Goal: Transaction & Acquisition: Book appointment/travel/reservation

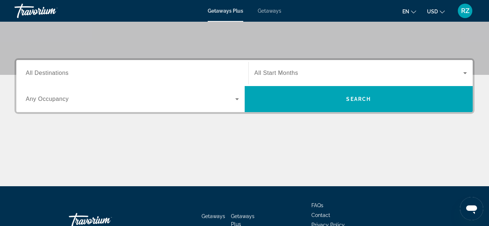
scroll to position [145, 0]
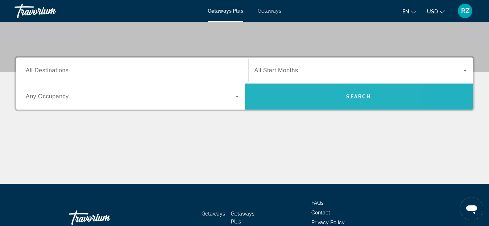
click at [309, 100] on span "Search" at bounding box center [359, 96] width 228 height 17
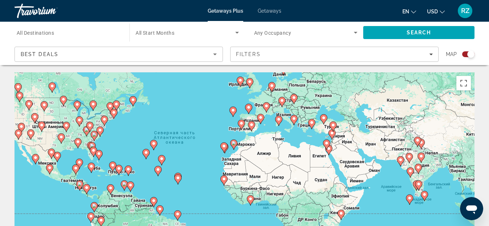
drag, startPoint x: 338, startPoint y: 197, endPoint x: 290, endPoint y: 164, distance: 58.6
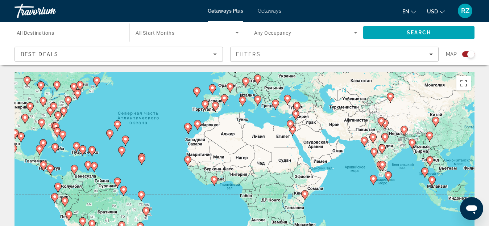
drag, startPoint x: 377, startPoint y: 200, endPoint x: 341, endPoint y: 181, distance: 40.7
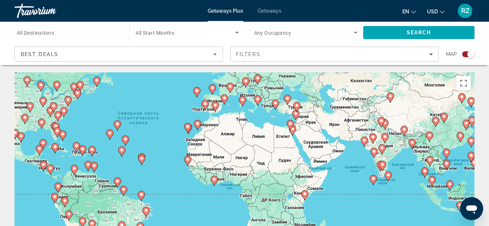
click at [291, 124] on image "Main content" at bounding box center [290, 124] width 4 height 4
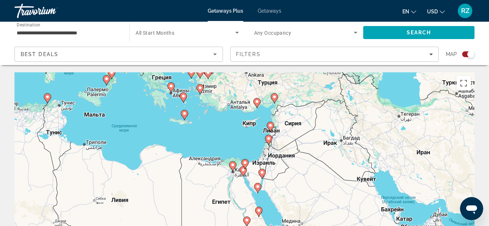
click at [258, 100] on image "Main content" at bounding box center [257, 102] width 4 height 4
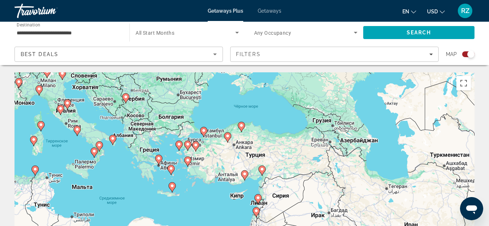
click at [245, 174] on image "Main content" at bounding box center [244, 174] width 4 height 4
type input "**********"
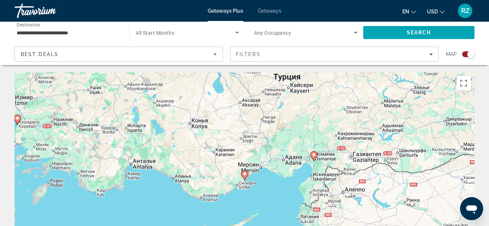
click at [245, 174] on image "Main content" at bounding box center [244, 174] width 4 height 4
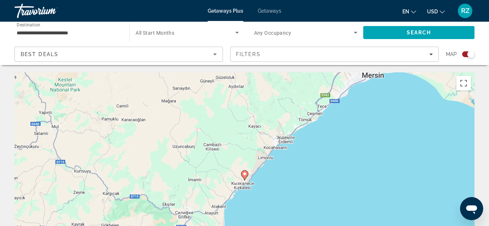
click at [245, 174] on image "Main content" at bounding box center [244, 174] width 4 height 4
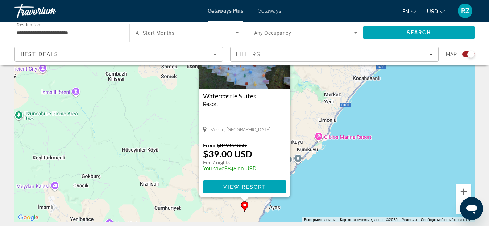
scroll to position [72, 0]
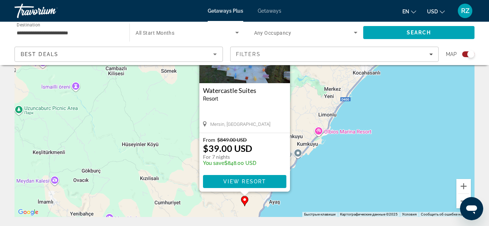
click at [317, 173] on div "Чтобы активировать перетаскивание с помощью клавиатуры, нажмите Alt + Ввод. Пос…" at bounding box center [244, 108] width 460 height 217
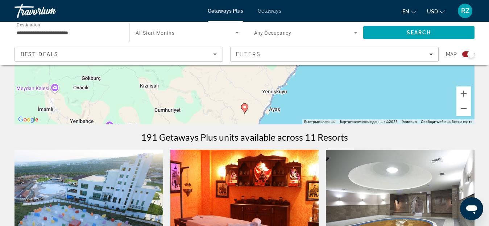
scroll to position [181, 0]
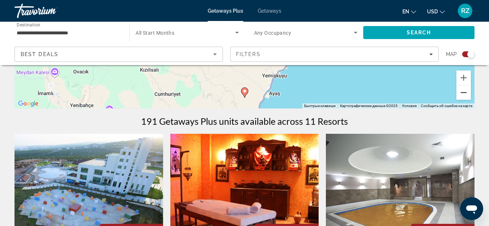
click at [462, 96] on button "Уменьшить" at bounding box center [463, 92] width 14 height 14
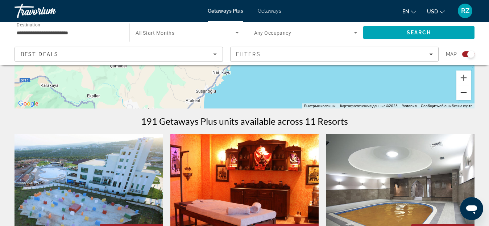
click at [462, 98] on button "Уменьшить" at bounding box center [463, 92] width 14 height 14
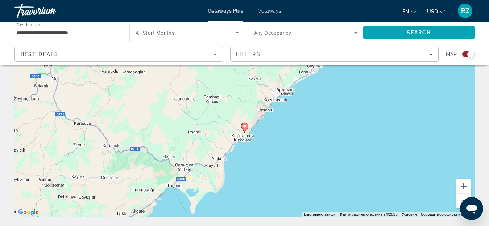
scroll to position [109, 0]
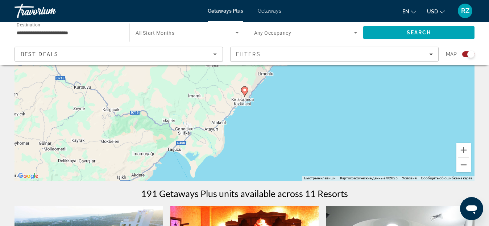
click at [465, 168] on button "Уменьшить" at bounding box center [463, 165] width 14 height 14
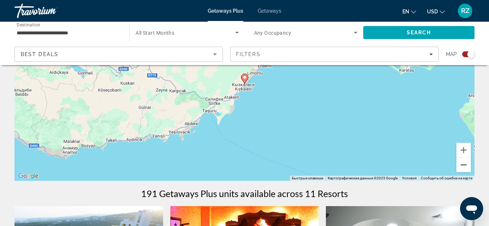
click at [464, 166] on button "Уменьшить" at bounding box center [463, 165] width 14 height 14
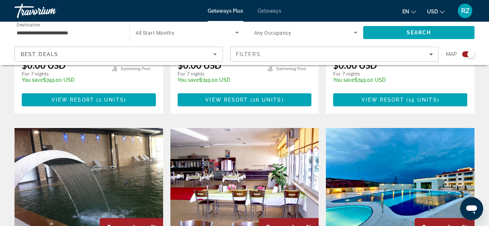
drag, startPoint x: 301, startPoint y: 130, endPoint x: 322, endPoint y: 214, distance: 86.7
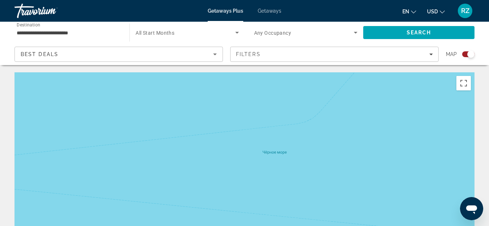
scroll to position [145, 0]
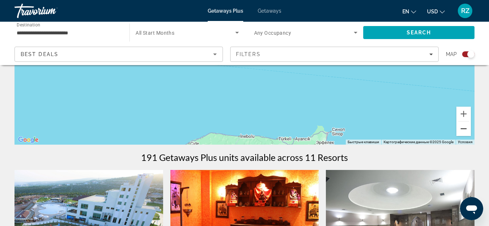
click at [461, 129] on button "Уменьшить" at bounding box center [463, 129] width 14 height 14
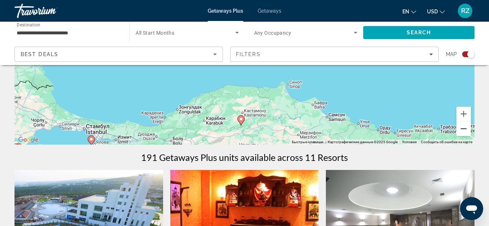
click at [461, 129] on button "Уменьшить" at bounding box center [463, 129] width 14 height 14
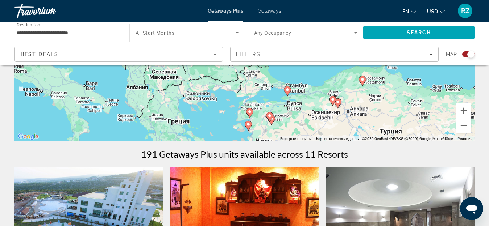
drag, startPoint x: 202, startPoint y: 118, endPoint x: 323, endPoint y: 125, distance: 120.8
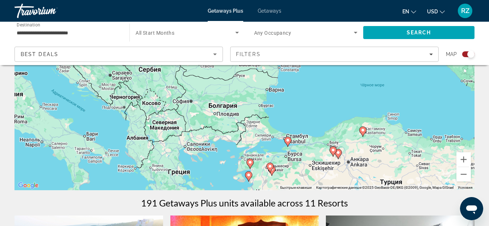
scroll to position [113, 0]
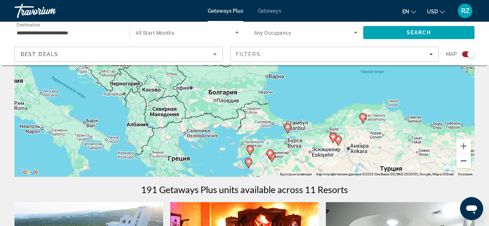
click at [464, 164] on button "Уменьшить" at bounding box center [463, 161] width 14 height 14
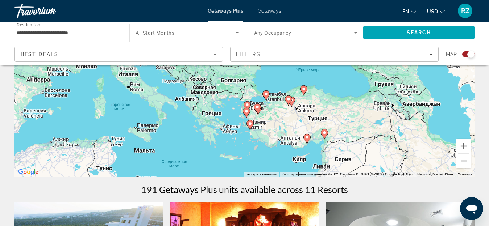
click at [464, 164] on button "Уменьшить" at bounding box center [463, 161] width 14 height 14
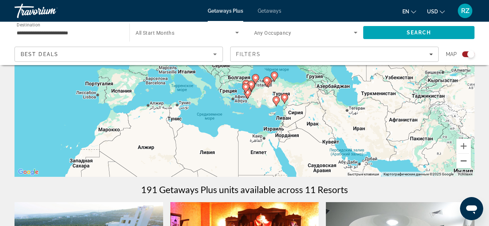
click at [464, 164] on button "Уменьшить" at bounding box center [463, 161] width 14 height 14
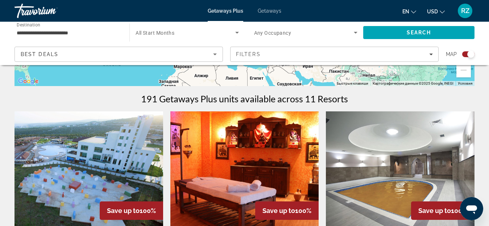
drag, startPoint x: 297, startPoint y: 114, endPoint x: 303, endPoint y: 151, distance: 37.9
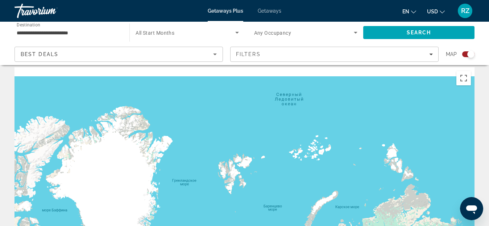
scroll to position [0, 0]
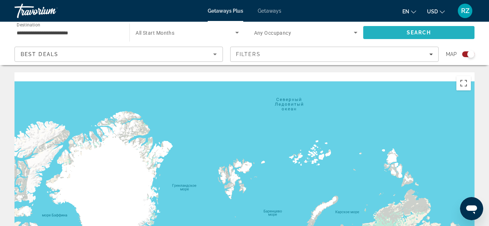
click at [405, 32] on span "Search" at bounding box center [418, 32] width 111 height 17
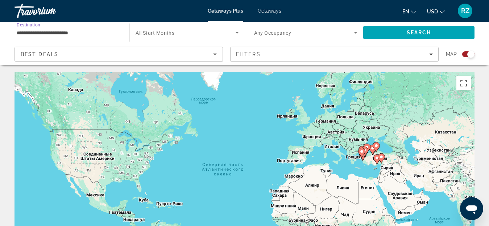
click at [34, 29] on input "**********" at bounding box center [68, 33] width 103 height 9
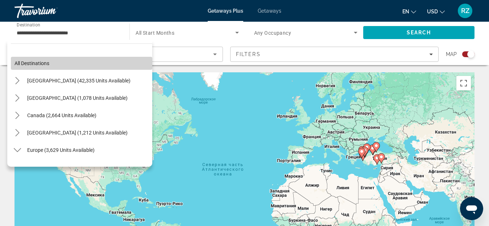
click at [109, 58] on span "Select destination: All destinations" at bounding box center [81, 63] width 141 height 17
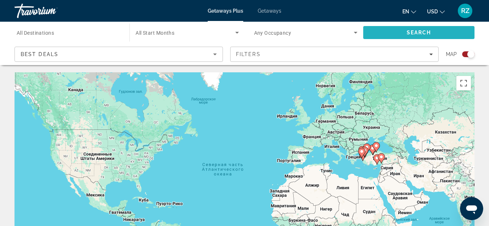
click at [424, 27] on span "Search" at bounding box center [418, 32] width 111 height 17
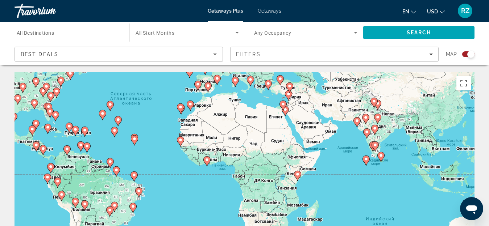
drag, startPoint x: 369, startPoint y: 183, endPoint x: 275, endPoint y: 107, distance: 121.4
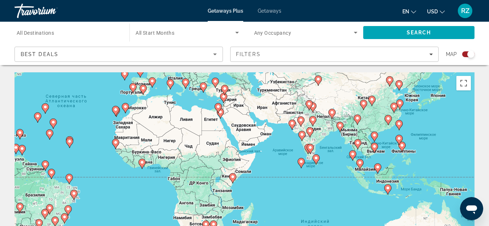
drag, startPoint x: 423, startPoint y: 157, endPoint x: 358, endPoint y: 162, distance: 65.1
click at [372, 148] on image "Main content" at bounding box center [374, 147] width 4 height 4
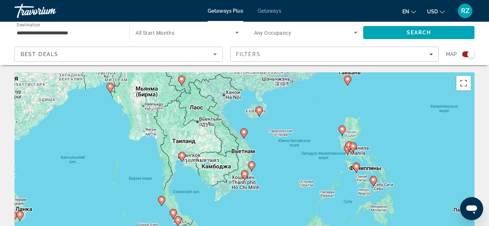
click at [243, 134] on image "Main content" at bounding box center [244, 132] width 4 height 4
type input "**********"
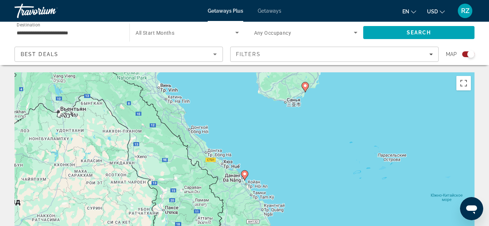
click at [243, 175] on image "Main content" at bounding box center [244, 174] width 4 height 4
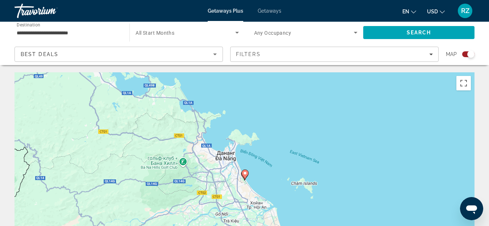
click at [243, 177] on icon "Main content" at bounding box center [244, 175] width 7 height 10
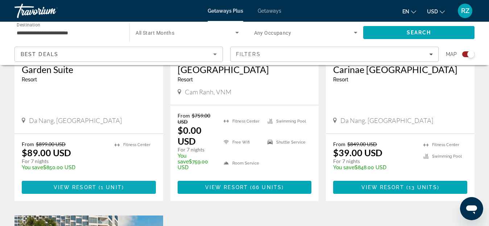
scroll to position [399, 0]
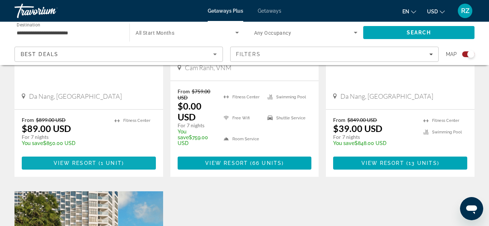
click at [106, 160] on span "1 unit" at bounding box center [111, 163] width 21 height 6
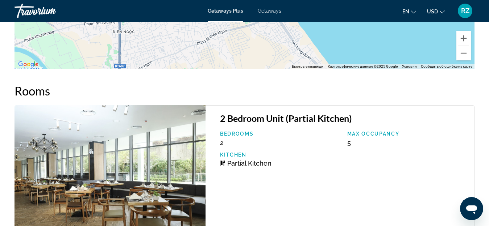
scroll to position [1065, 0]
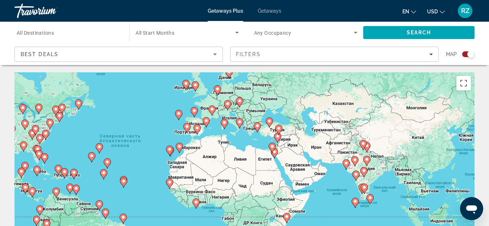
drag, startPoint x: 380, startPoint y: 189, endPoint x: 237, endPoint y: 137, distance: 152.3
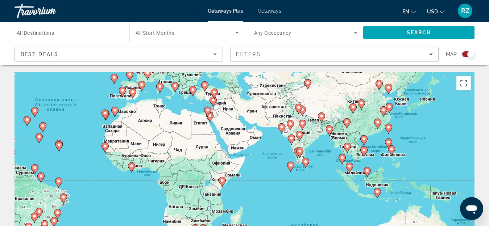
drag, startPoint x: 401, startPoint y: 171, endPoint x: 353, endPoint y: 151, distance: 51.3
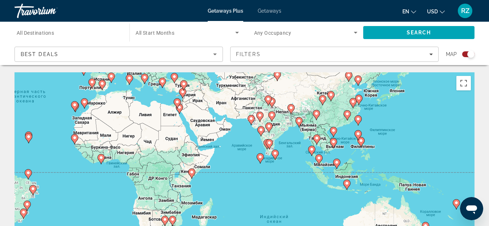
click at [333, 140] on image "Main content" at bounding box center [333, 142] width 4 height 4
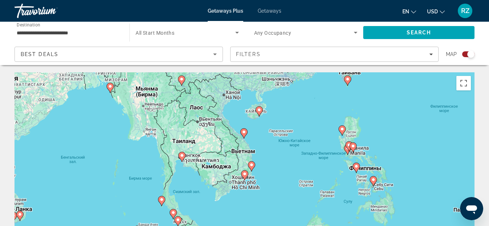
click at [243, 132] on image "Main content" at bounding box center [244, 132] width 4 height 4
type input "**********"
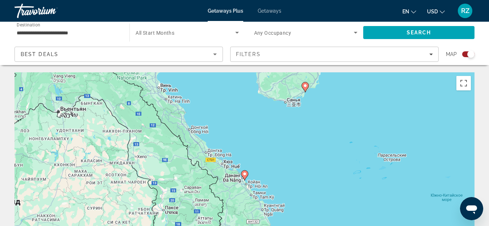
click at [243, 173] on image "Main content" at bounding box center [244, 174] width 4 height 4
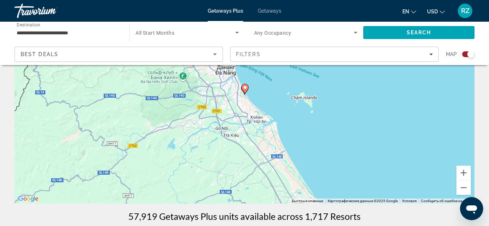
scroll to position [7, 0]
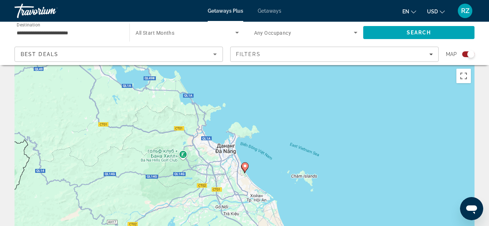
click at [245, 167] on image "Main content" at bounding box center [245, 166] width 4 height 4
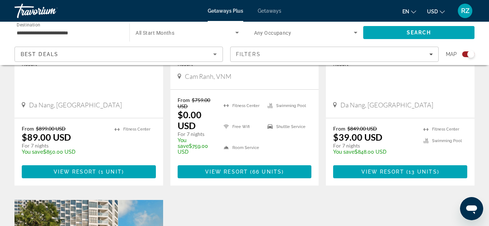
scroll to position [399, 0]
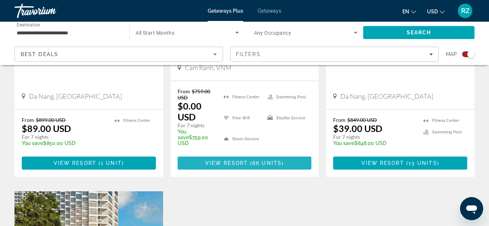
click at [267, 160] on span "66 units" at bounding box center [266, 163] width 29 height 6
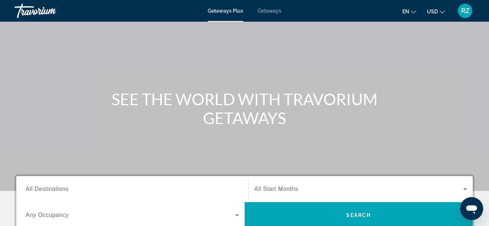
scroll to position [72, 0]
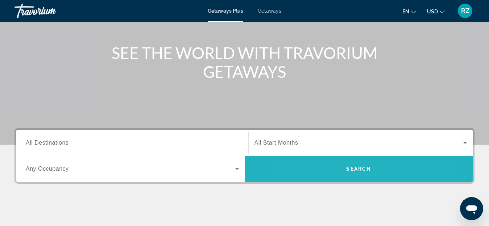
click at [326, 169] on span "Search" at bounding box center [359, 168] width 228 height 17
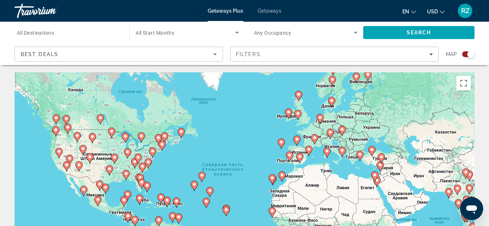
scroll to position [72, 0]
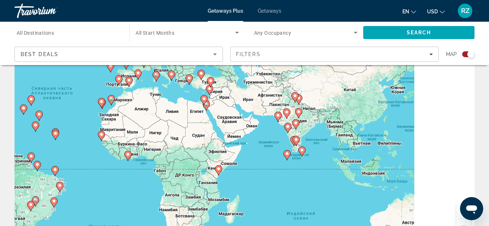
drag, startPoint x: 345, startPoint y: 159, endPoint x: 174, endPoint y: 137, distance: 172.5
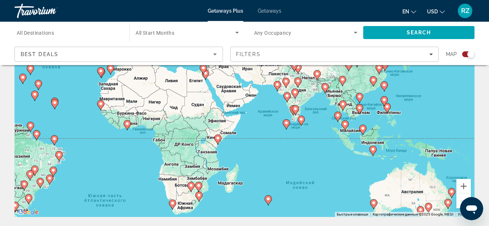
click at [359, 106] on image "Main content" at bounding box center [359, 108] width 4 height 4
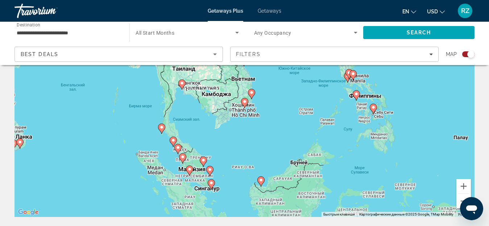
click at [250, 91] on image "Main content" at bounding box center [251, 93] width 4 height 4
type input "**********"
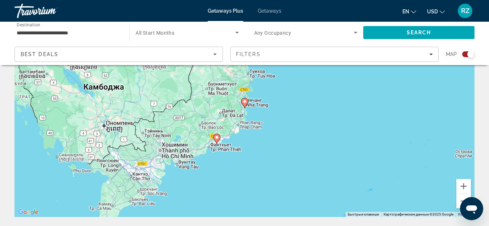
click at [243, 103] on image "Main content" at bounding box center [244, 102] width 4 height 4
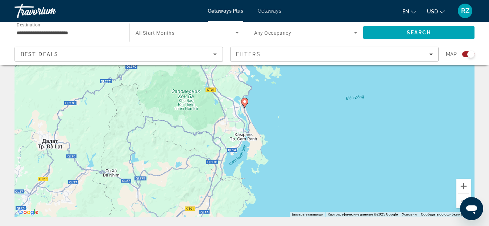
click at [245, 105] on icon "Main content" at bounding box center [244, 103] width 7 height 9
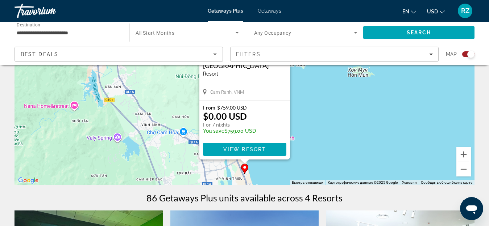
scroll to position [109, 0]
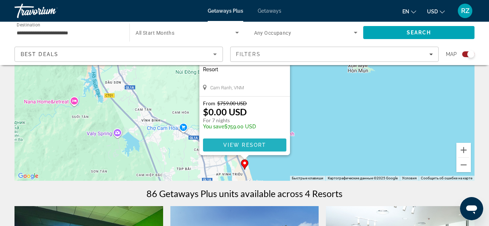
click at [238, 146] on span "View Resort" at bounding box center [244, 145] width 43 height 6
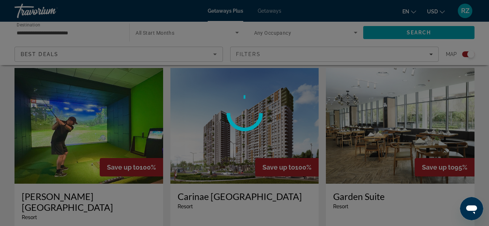
scroll to position [254, 0]
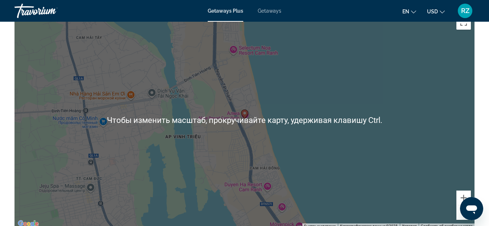
scroll to position [932, 0]
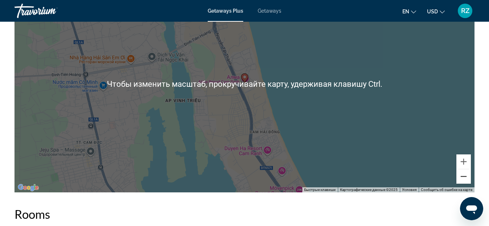
click at [463, 177] on button "Уменьшить" at bounding box center [463, 177] width 14 height 14
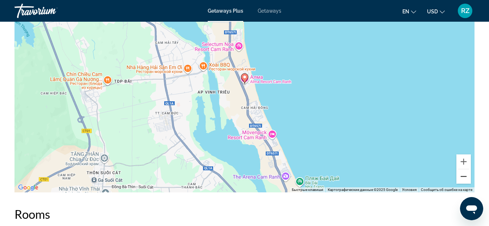
click at [463, 177] on button "Уменьшить" at bounding box center [463, 177] width 14 height 14
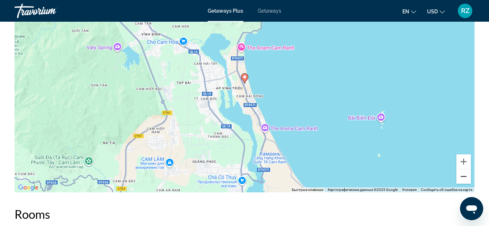
click at [463, 177] on button "Уменьшить" at bounding box center [463, 177] width 14 height 14
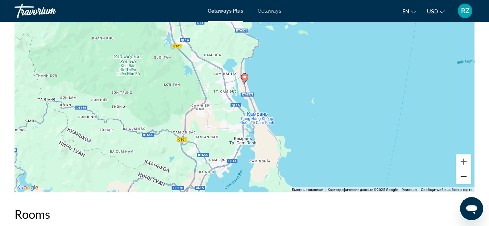
click at [463, 177] on button "Уменьшить" at bounding box center [463, 177] width 14 height 14
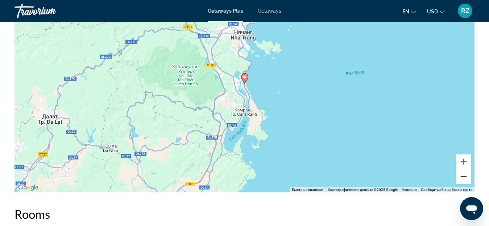
click at [463, 177] on button "Уменьшить" at bounding box center [463, 177] width 14 height 14
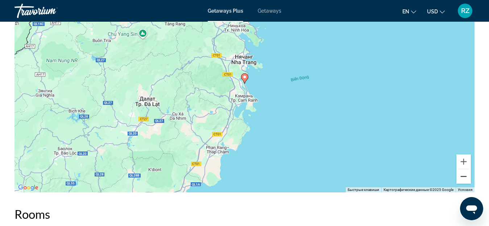
click at [463, 177] on button "Уменьшить" at bounding box center [463, 177] width 14 height 14
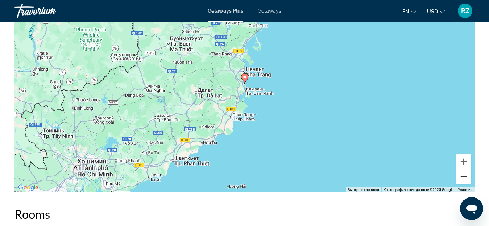
click at [463, 177] on button "Уменьшить" at bounding box center [463, 177] width 14 height 14
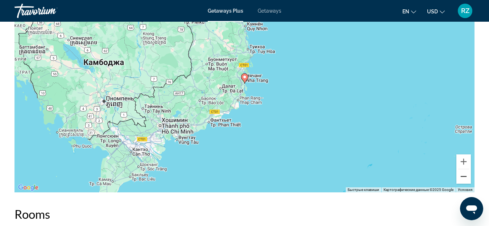
click at [463, 177] on button "Уменьшить" at bounding box center [463, 177] width 14 height 14
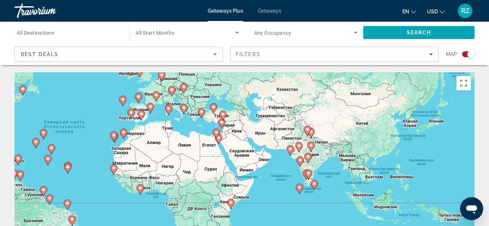
drag, startPoint x: 329, startPoint y: 164, endPoint x: 154, endPoint y: 104, distance: 185.0
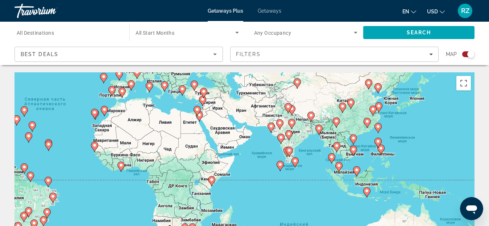
click at [342, 154] on div "Чтобы активировать перетаскивание с помощью клавиатуры, нажмите Alt + Ввод. Пос…" at bounding box center [244, 180] width 460 height 217
click at [337, 148] on icon "Main content" at bounding box center [336, 147] width 7 height 9
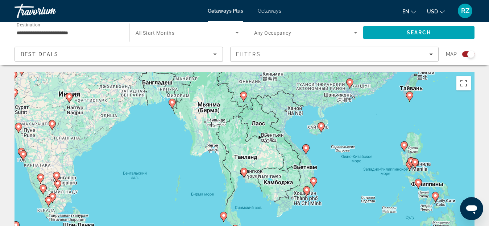
click at [243, 173] on image "Main content" at bounding box center [244, 172] width 4 height 4
type input "**********"
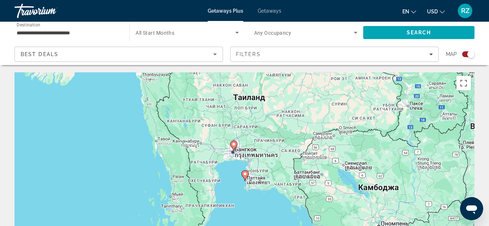
click at [245, 174] on image "Main content" at bounding box center [245, 174] width 4 height 4
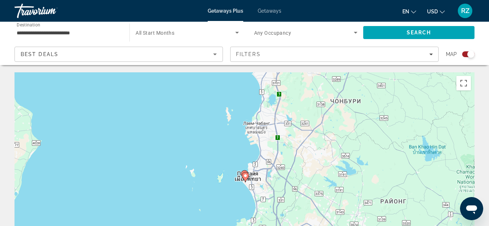
click at [246, 179] on icon "Main content" at bounding box center [245, 177] width 7 height 9
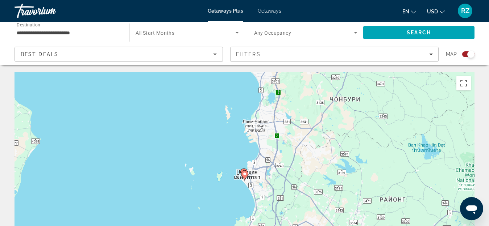
click at [243, 174] on image "Main content" at bounding box center [244, 174] width 4 height 4
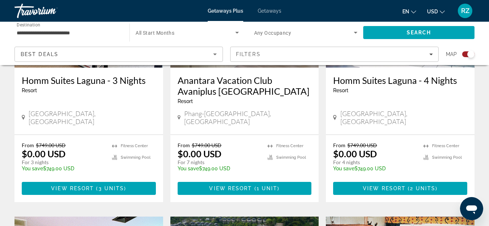
scroll to position [507, 0]
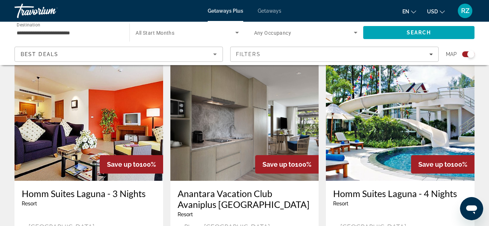
click at [380, 137] on img "Main content" at bounding box center [400, 123] width 149 height 116
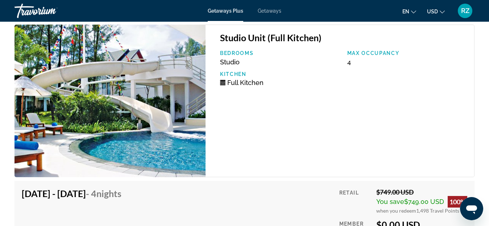
scroll to position [1377, 0]
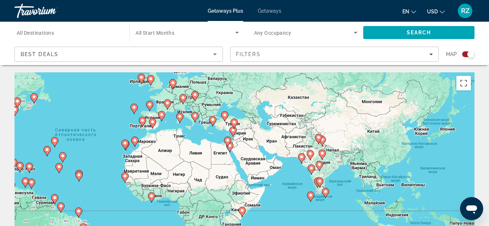
drag, startPoint x: 359, startPoint y: 183, endPoint x: 224, endPoint y: 157, distance: 137.6
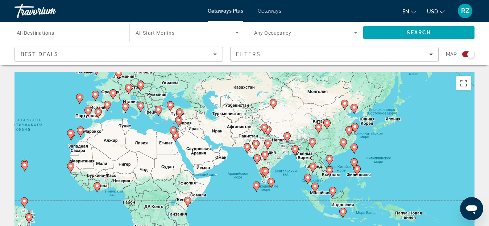
drag, startPoint x: 336, startPoint y: 182, endPoint x: 270, endPoint y: 164, distance: 68.4
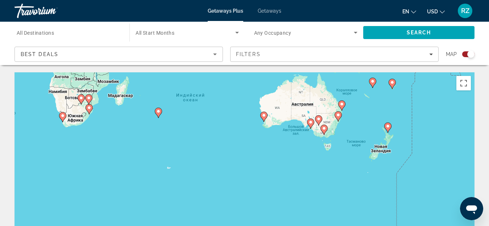
drag, startPoint x: 271, startPoint y: 143, endPoint x: 206, endPoint y: 78, distance: 92.0
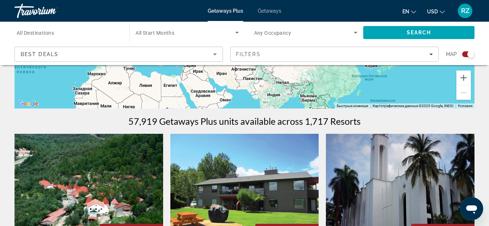
drag, startPoint x: 166, startPoint y: 123, endPoint x: 267, endPoint y: 209, distance: 132.3
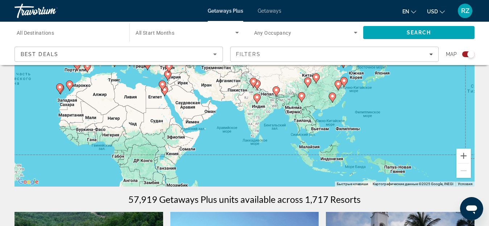
scroll to position [53, 0]
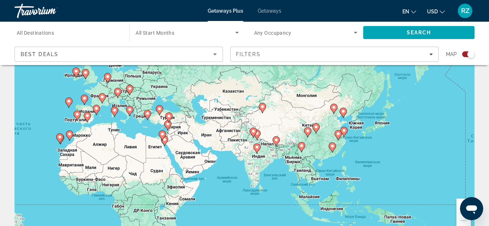
drag, startPoint x: 259, startPoint y: 145, endPoint x: 219, endPoint y: 100, distance: 60.3
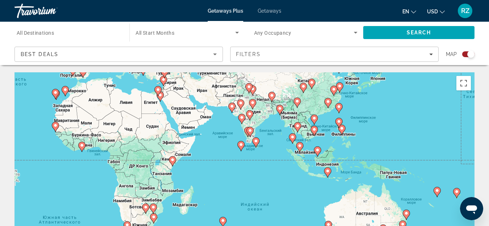
click at [158, 94] on icon "Main content" at bounding box center [157, 91] width 7 height 9
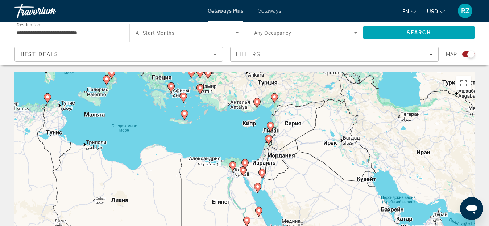
click at [184, 114] on image "Main content" at bounding box center [184, 114] width 4 height 4
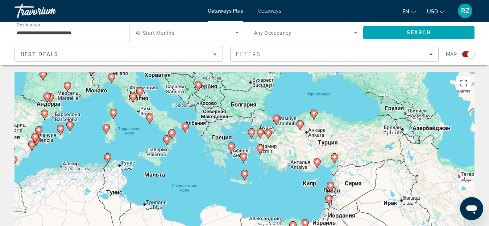
click at [244, 174] on image "Main content" at bounding box center [244, 174] width 4 height 4
type input "**********"
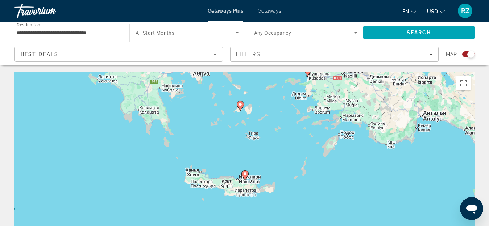
click at [244, 175] on image "Main content" at bounding box center [245, 174] width 4 height 4
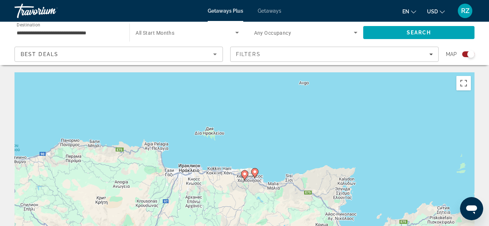
click at [244, 176] on icon "Main content" at bounding box center [244, 175] width 7 height 9
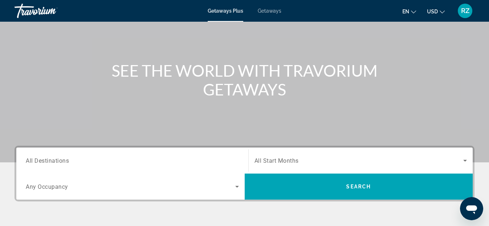
scroll to position [72, 0]
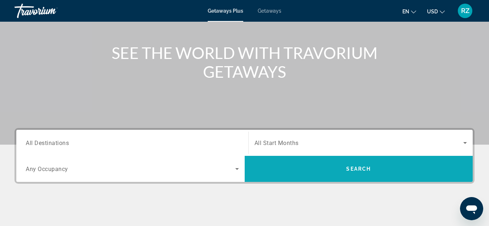
click at [338, 169] on span "Search" at bounding box center [359, 168] width 228 height 17
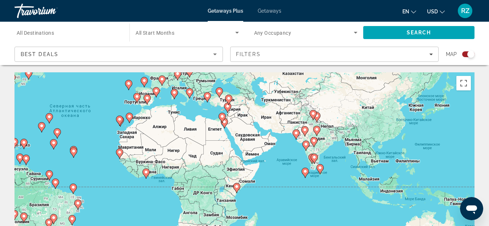
drag, startPoint x: 318, startPoint y: 176, endPoint x: 165, endPoint y: 117, distance: 164.0
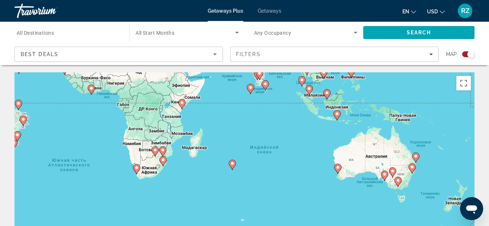
drag, startPoint x: 306, startPoint y: 180, endPoint x: 252, endPoint y: 89, distance: 105.8
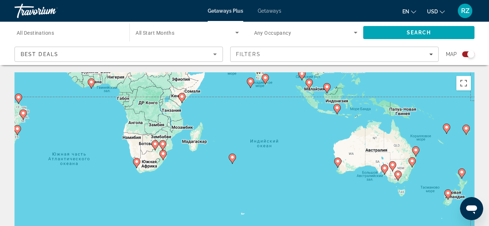
click at [231, 158] on image "Main content" at bounding box center [232, 157] width 4 height 4
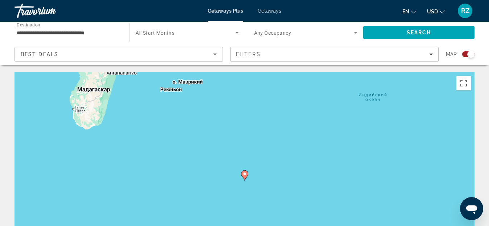
click at [245, 175] on image "Main content" at bounding box center [244, 174] width 4 height 4
type input "**********"
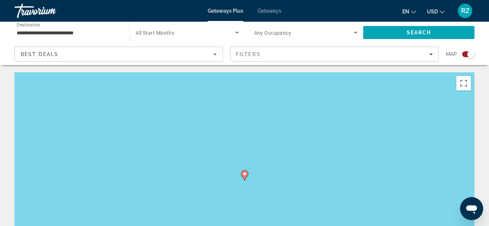
click at [245, 175] on image "Main content" at bounding box center [244, 174] width 4 height 4
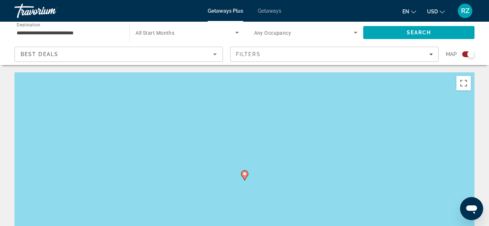
click at [244, 171] on icon "Main content" at bounding box center [244, 175] width 7 height 9
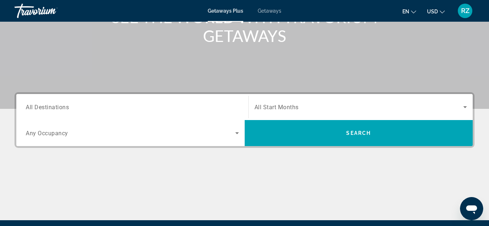
scroll to position [109, 0]
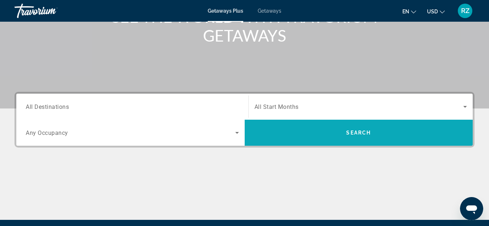
click at [331, 134] on span "Search" at bounding box center [359, 132] width 228 height 17
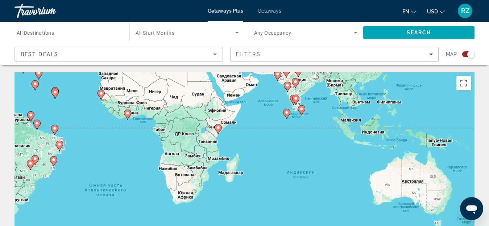
drag, startPoint x: 324, startPoint y: 186, endPoint x: 153, endPoint y: 67, distance: 208.0
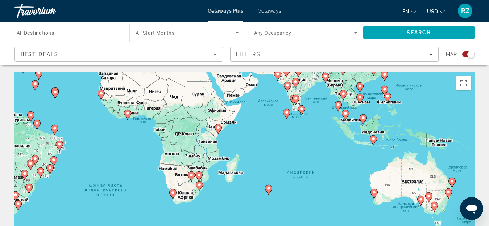
click at [58, 34] on input "Destination All Destinations" at bounding box center [68, 33] width 103 height 9
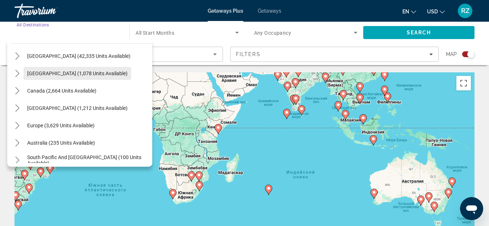
scroll to position [36, 0]
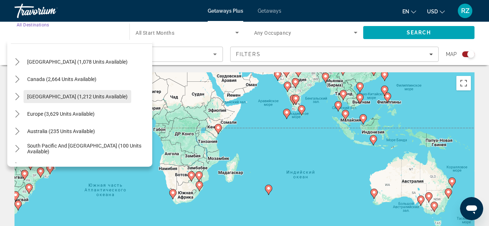
click at [80, 97] on span "[GEOGRAPHIC_DATA] (1,212 units available)" at bounding box center [77, 97] width 100 height 6
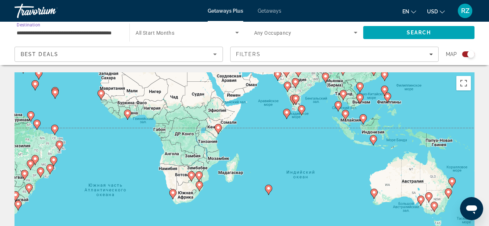
click at [81, 33] on input "**********" at bounding box center [68, 33] width 103 height 9
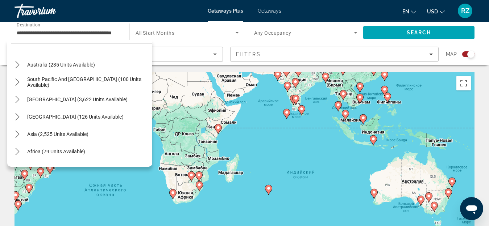
scroll to position [222, 0]
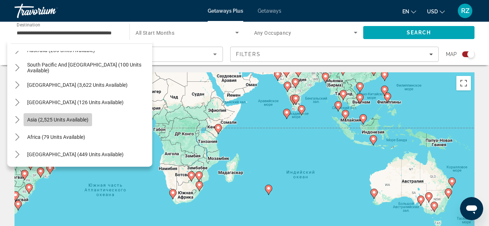
click at [50, 114] on span "Select destination: Asia (2,525 units available)" at bounding box center [58, 119] width 68 height 17
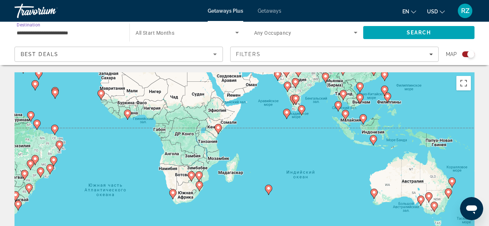
click at [74, 31] on input "**********" at bounding box center [68, 33] width 103 height 9
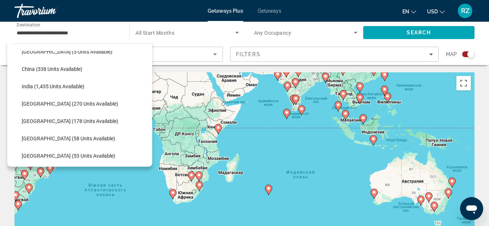
scroll to position [311, 0]
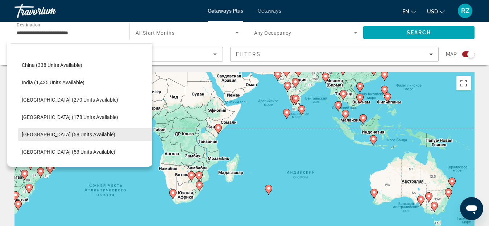
click at [99, 135] on span "Select destination: Maldives (58 units available)" at bounding box center [85, 134] width 134 height 17
type input "**********"
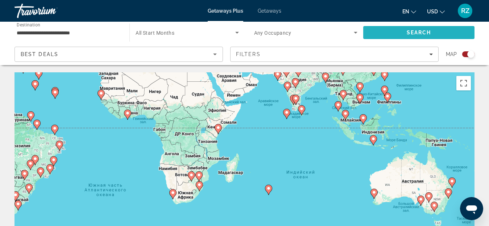
click at [383, 32] on span "Search" at bounding box center [418, 32] width 111 height 17
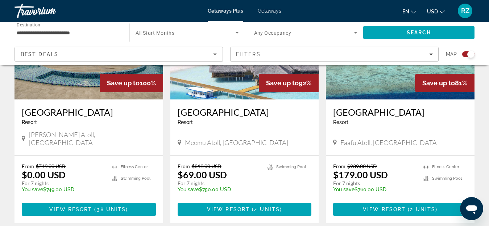
scroll to position [344, 0]
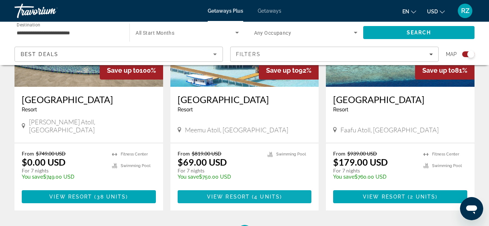
click at [252, 194] on span "( 4 units )" at bounding box center [266, 197] width 32 height 6
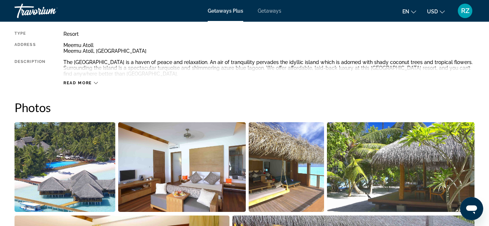
scroll to position [338, 0]
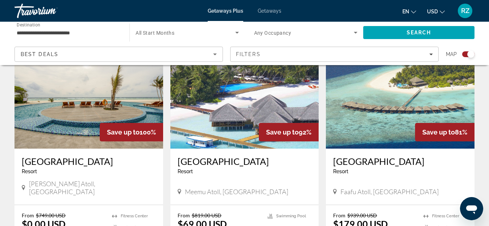
scroll to position [290, 0]
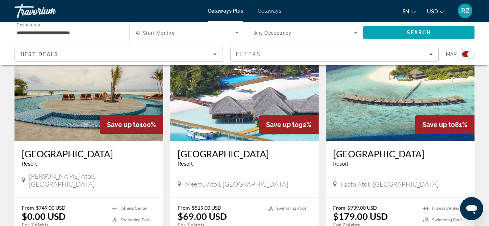
click at [32, 126] on img "Main content" at bounding box center [88, 83] width 149 height 116
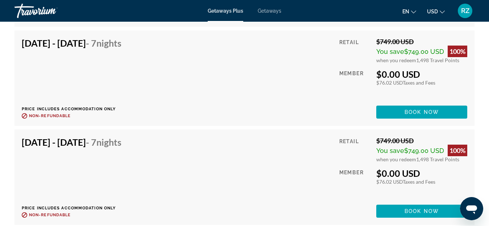
scroll to position [2282, 0]
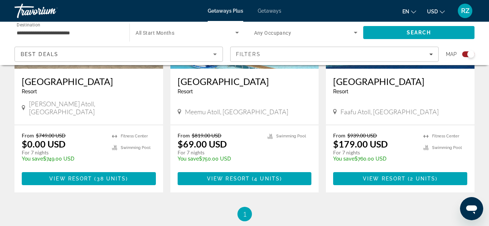
scroll to position [290, 0]
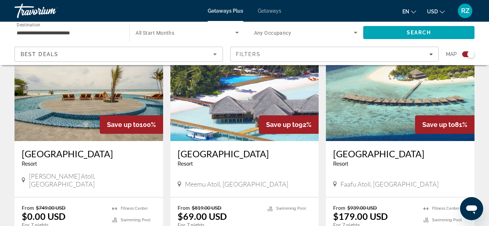
click at [370, 104] on img "Main content" at bounding box center [400, 83] width 149 height 116
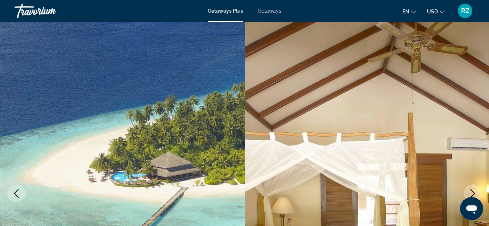
click at [274, 9] on span "Getaways" at bounding box center [270, 11] width 24 height 6
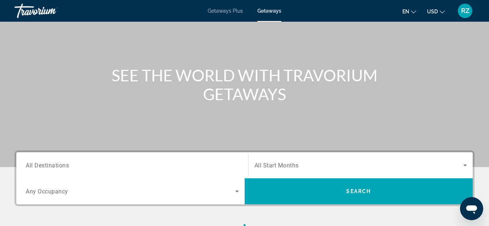
scroll to position [70, 0]
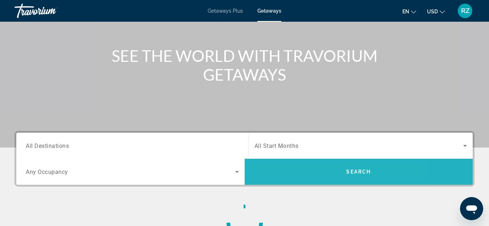
click at [311, 168] on span "Search" at bounding box center [359, 171] width 228 height 17
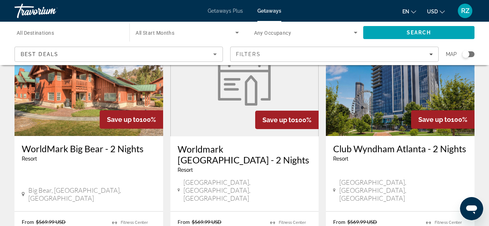
scroll to position [616, 0]
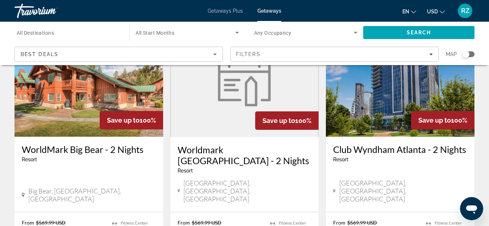
click at [470, 54] on div "Search widget" at bounding box center [468, 54] width 12 height 6
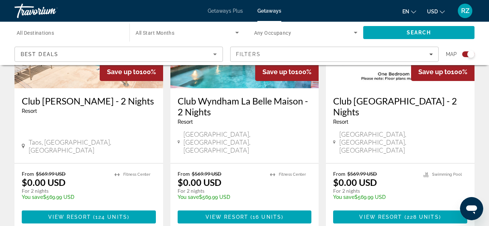
scroll to position [840, 0]
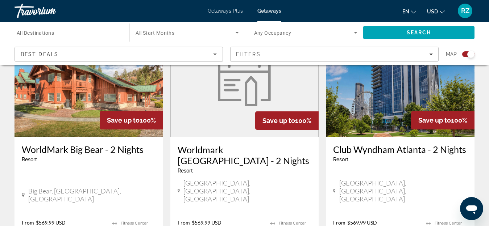
click at [464, 54] on div "Search widget" at bounding box center [468, 54] width 12 height 6
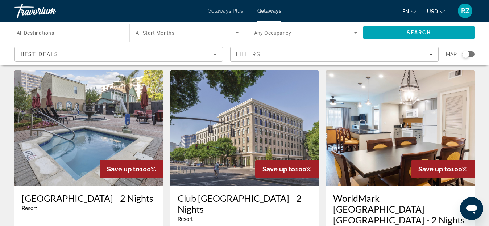
scroll to position [616, 0]
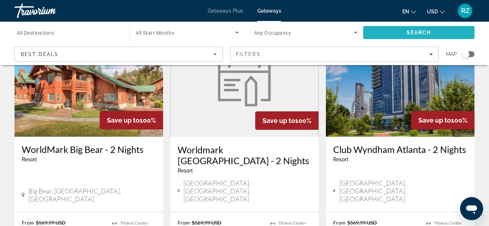
click at [431, 27] on span "Search" at bounding box center [418, 32] width 111 height 17
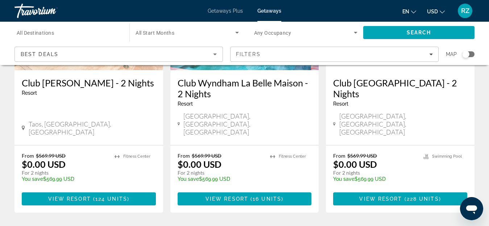
scroll to position [471, 0]
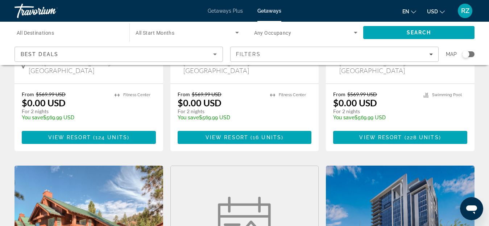
click at [471, 52] on div "Search widget" at bounding box center [468, 54] width 12 height 6
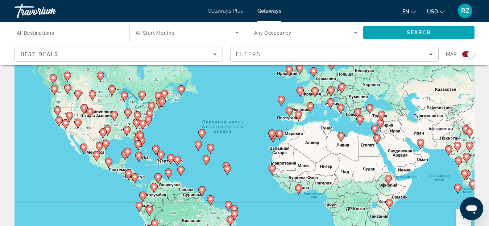
scroll to position [0, 0]
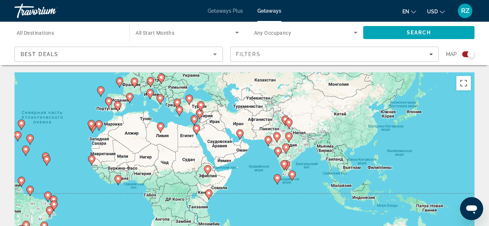
drag, startPoint x: 340, startPoint y: 146, endPoint x: 159, endPoint y: 93, distance: 189.0
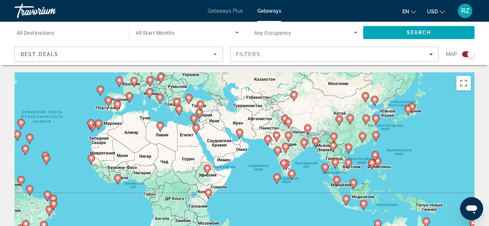
click at [374, 135] on image "Main content" at bounding box center [376, 135] width 4 height 4
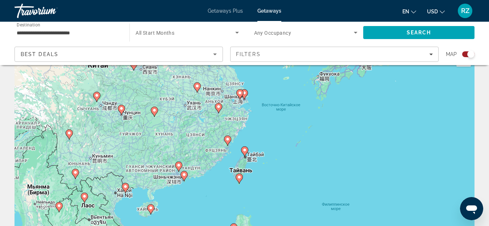
scroll to position [36, 0]
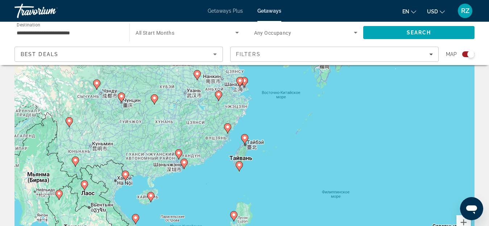
click at [151, 195] on image "Main content" at bounding box center [151, 196] width 4 height 4
type input "**********"
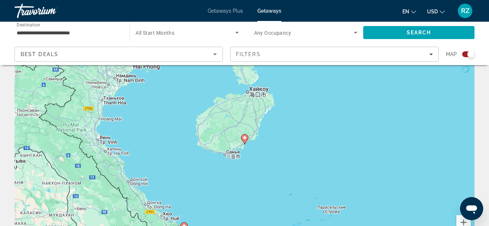
click at [246, 139] on image "Main content" at bounding box center [244, 138] width 4 height 4
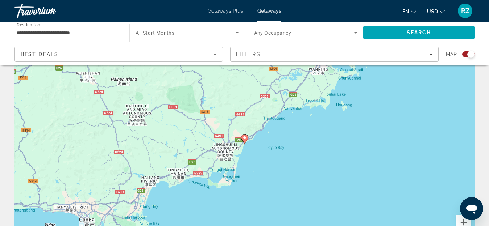
click at [246, 136] on image "Main content" at bounding box center [244, 138] width 4 height 4
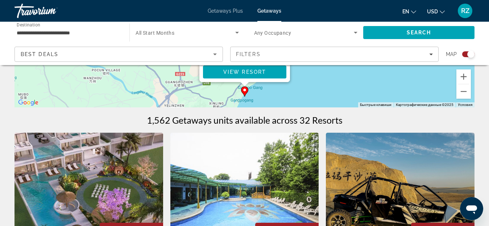
scroll to position [181, 0]
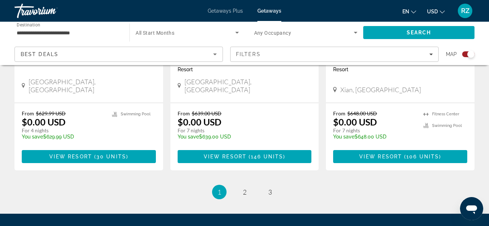
scroll to position [1235, 0]
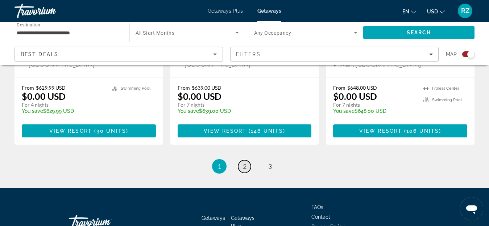
click at [244, 163] on span "2" at bounding box center [245, 167] width 4 height 8
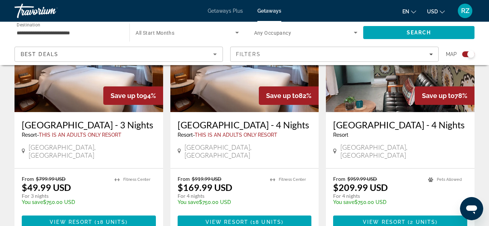
scroll to position [1196, 0]
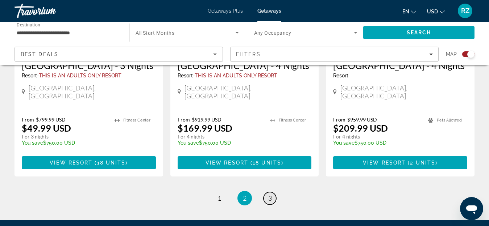
click at [271, 195] on span "3" at bounding box center [270, 199] width 4 height 8
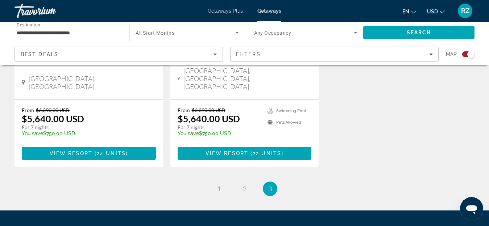
scroll to position [942, 0]
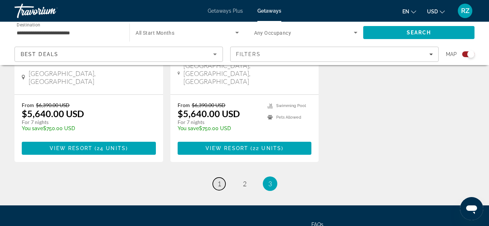
click at [221, 180] on span "1" at bounding box center [219, 184] width 4 height 8
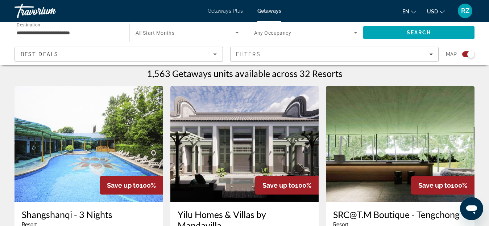
scroll to position [290, 0]
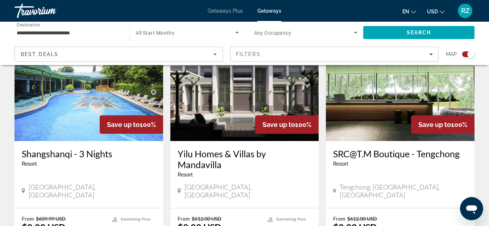
click at [89, 109] on img "Main content" at bounding box center [88, 83] width 149 height 116
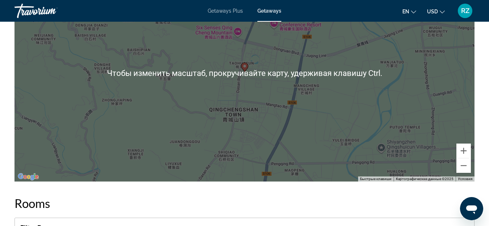
scroll to position [1087, 0]
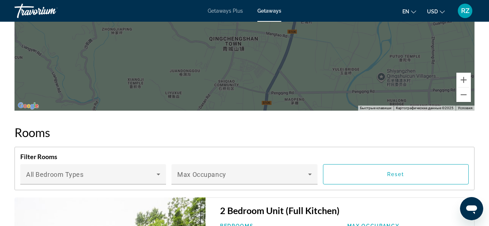
click at [225, 11] on span "Getaways Plus" at bounding box center [225, 11] width 35 height 6
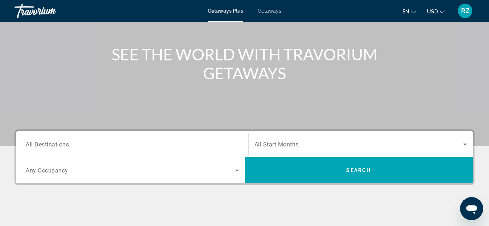
scroll to position [72, 0]
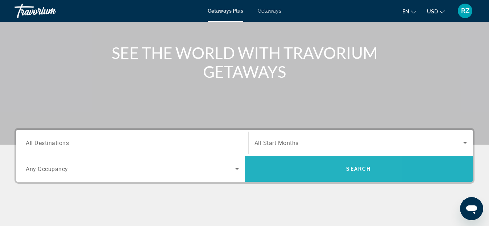
click at [346, 173] on span "Search" at bounding box center [359, 168] width 228 height 17
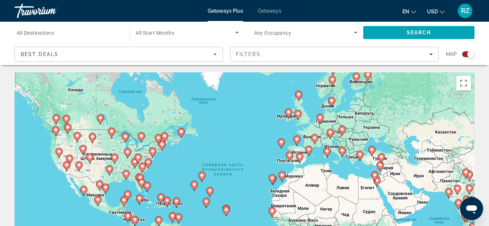
click at [305, 150] on gmp-advanced-marker "Main content" at bounding box center [308, 151] width 7 height 11
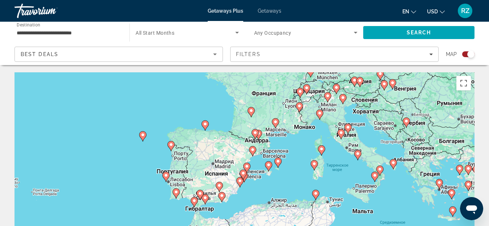
click at [236, 185] on gmp-advanced-marker "Main content" at bounding box center [239, 182] width 7 height 11
type input "**********"
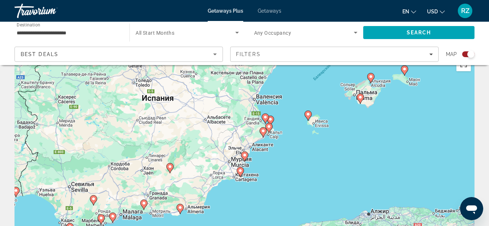
scroll to position [36, 0]
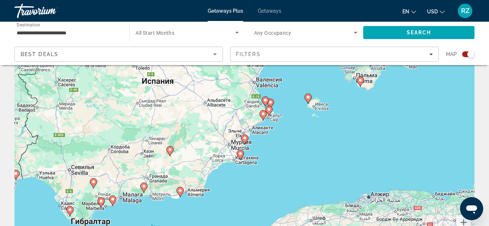
click at [310, 99] on image "Main content" at bounding box center [308, 97] width 4 height 4
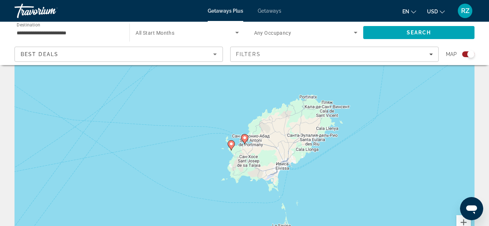
click at [246, 141] on icon "Main content" at bounding box center [244, 139] width 7 height 9
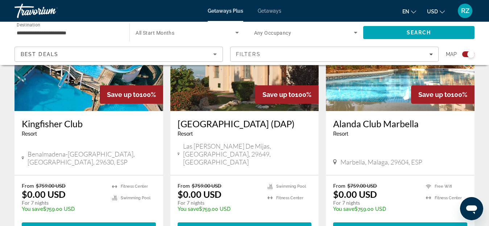
scroll to position [1159, 0]
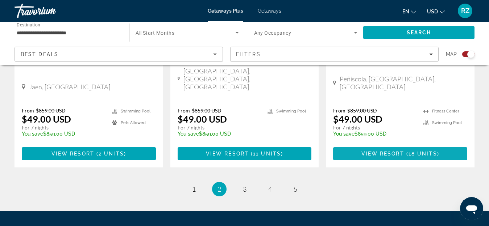
scroll to position [1214, 0]
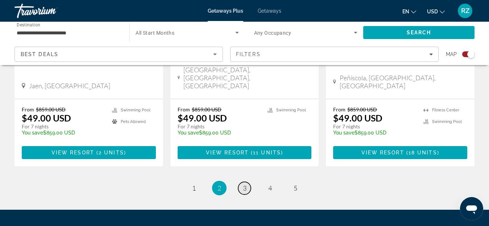
click at [245, 184] on span "3" at bounding box center [245, 188] width 4 height 8
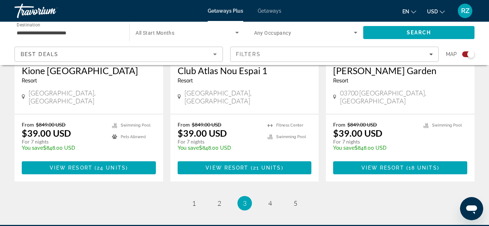
scroll to position [1159, 0]
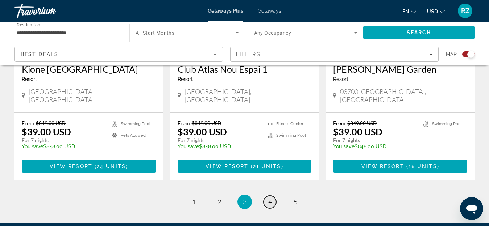
click at [269, 198] on span "4" at bounding box center [270, 202] width 4 height 8
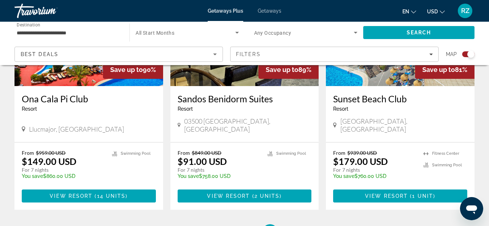
scroll to position [1123, 0]
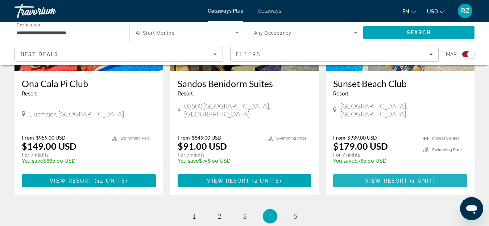
click at [371, 178] on span "View Resort" at bounding box center [386, 181] width 43 height 6
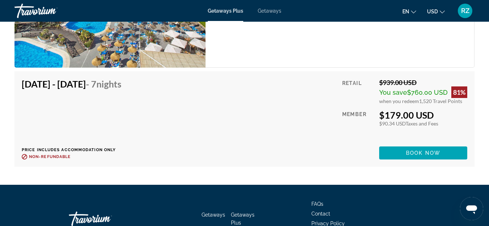
scroll to position [1578, 0]
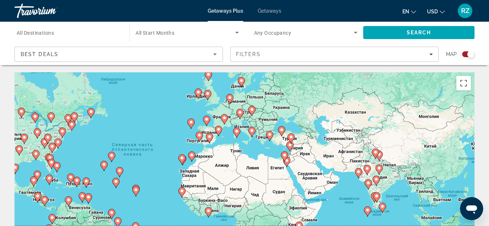
drag, startPoint x: 308, startPoint y: 175, endPoint x: 217, endPoint y: 155, distance: 93.9
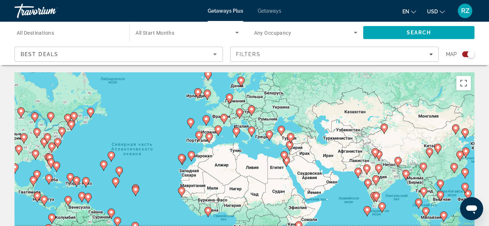
click at [225, 118] on image "Main content" at bounding box center [224, 118] width 4 height 4
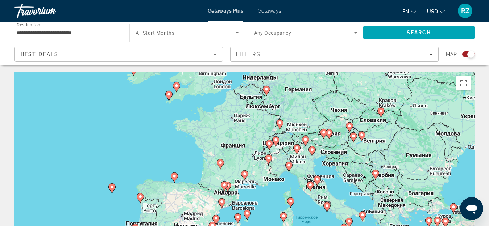
click at [221, 165] on icon "Main content" at bounding box center [220, 164] width 7 height 9
type input "**********"
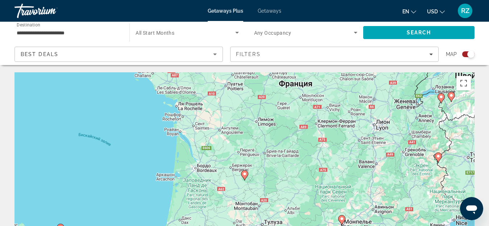
click at [246, 174] on image "Main content" at bounding box center [244, 174] width 4 height 4
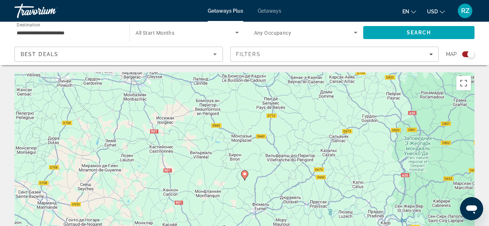
click at [245, 177] on icon "Main content" at bounding box center [244, 175] width 7 height 9
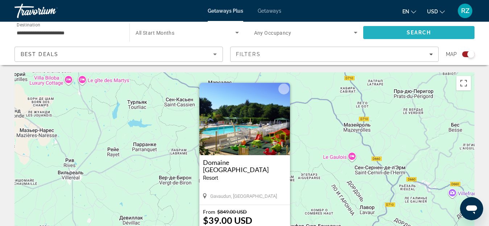
click at [389, 33] on span "Search" at bounding box center [418, 32] width 111 height 17
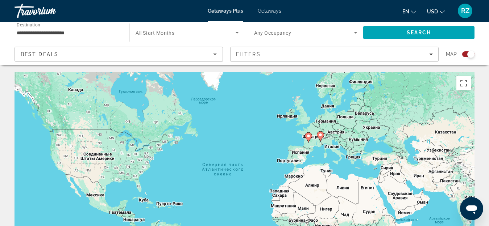
click at [35, 11] on div "Travorium" at bounding box center [50, 10] width 72 height 19
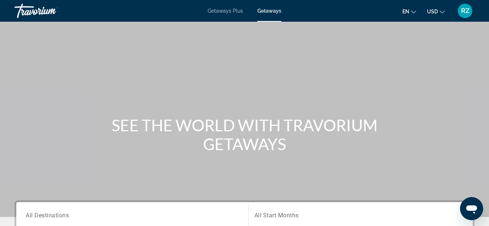
click at [227, 10] on span "Getaways Plus" at bounding box center [225, 11] width 35 height 6
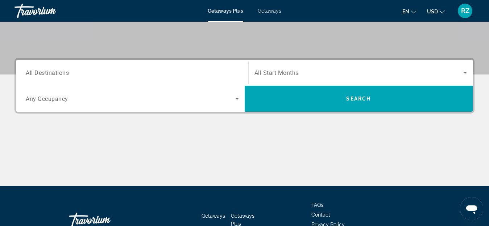
scroll to position [145, 0]
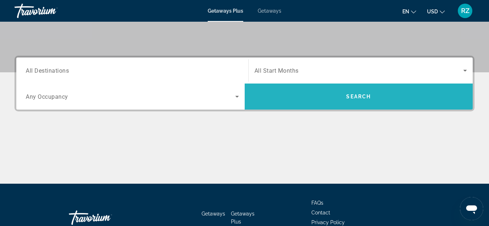
click at [299, 98] on span "Search" at bounding box center [359, 96] width 228 height 17
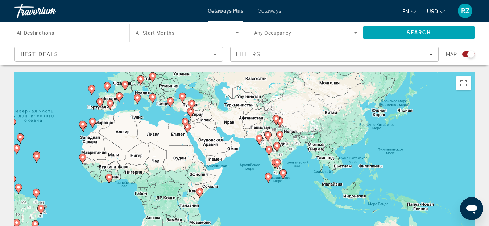
drag, startPoint x: 323, startPoint y: 161, endPoint x: 133, endPoint y: 107, distance: 197.7
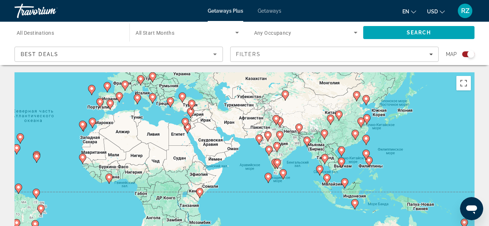
click at [276, 162] on image "Main content" at bounding box center [277, 162] width 4 height 4
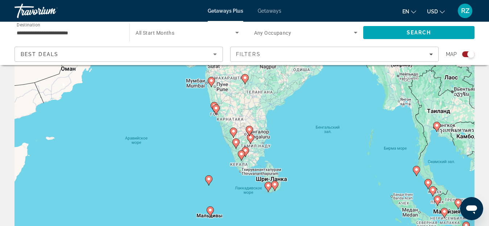
scroll to position [36, 0]
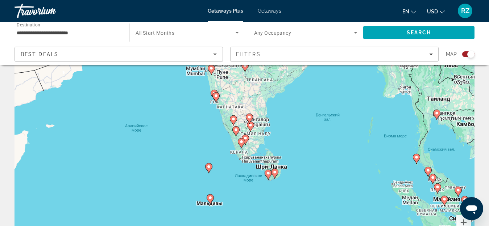
click at [274, 175] on icon "Main content" at bounding box center [274, 173] width 7 height 9
type input "**********"
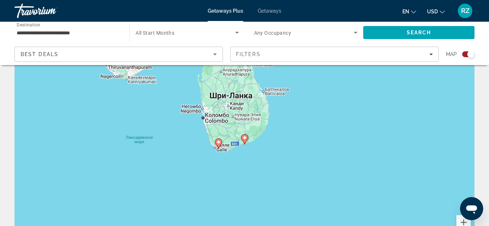
click at [219, 145] on icon "Main content" at bounding box center [218, 143] width 7 height 9
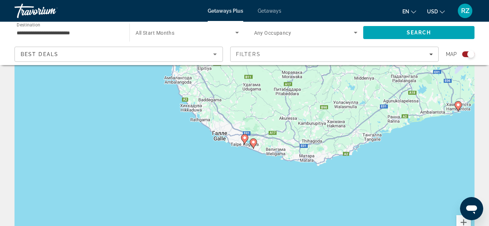
click at [254, 144] on image "Main content" at bounding box center [253, 142] width 4 height 4
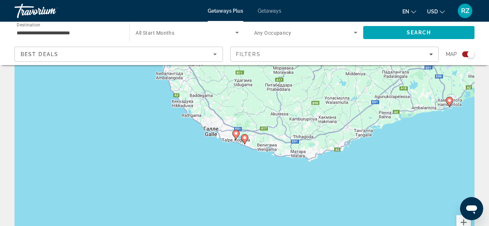
click at [245, 138] on image "Main content" at bounding box center [244, 138] width 4 height 4
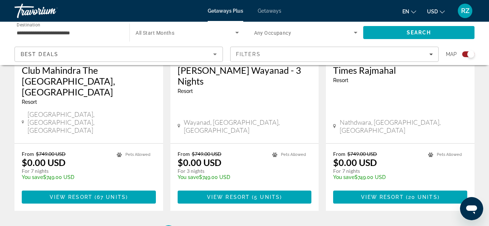
scroll to position [1196, 0]
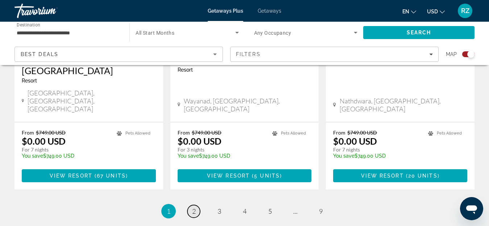
click at [195, 208] on span "2" at bounding box center [194, 212] width 4 height 8
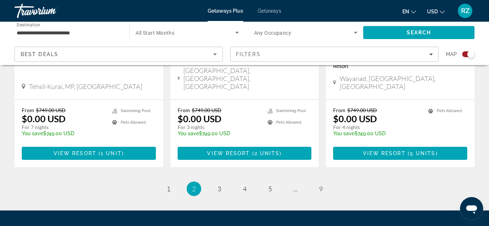
scroll to position [1196, 0]
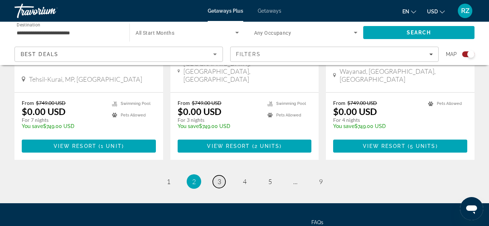
click at [221, 176] on link "page 3" at bounding box center [219, 182] width 13 height 13
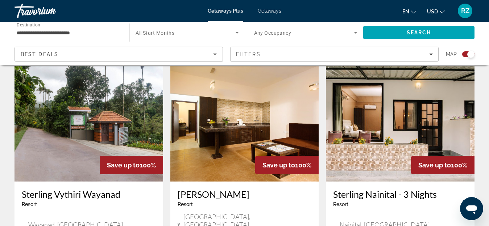
scroll to position [1123, 0]
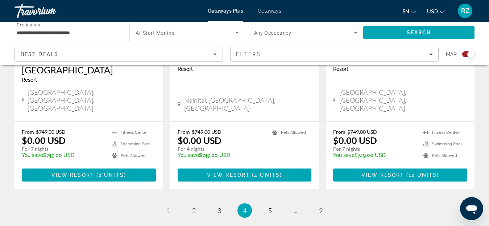
scroll to position [1159, 0]
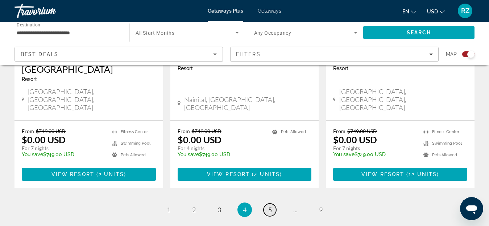
click at [272, 204] on link "page 5" at bounding box center [269, 210] width 13 height 13
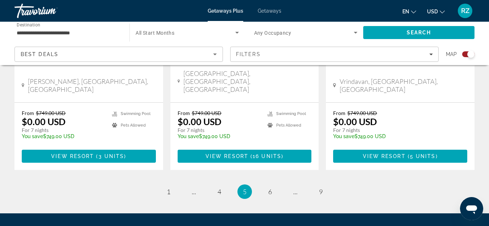
scroll to position [1196, 0]
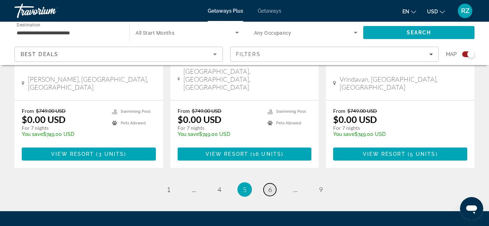
click at [268, 186] on span "6" at bounding box center [270, 190] width 4 height 8
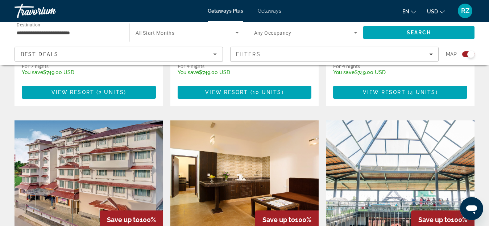
scroll to position [725, 0]
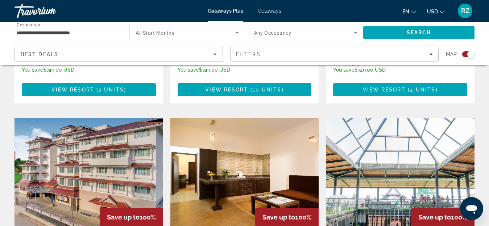
click at [45, 11] on div "Travorium" at bounding box center [50, 10] width 72 height 19
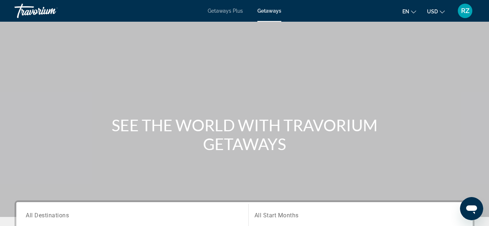
scroll to position [145, 0]
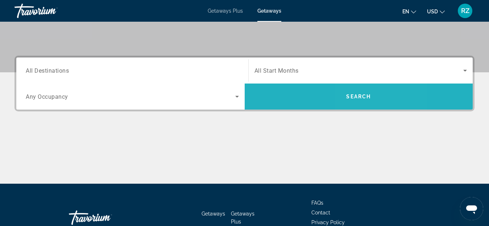
click at [365, 90] on span "Search" at bounding box center [359, 96] width 228 height 17
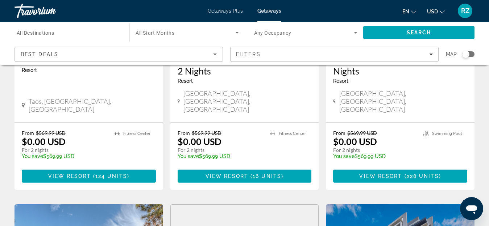
scroll to position [435, 0]
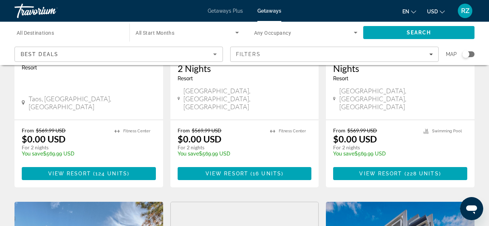
click at [470, 54] on div "Search widget" at bounding box center [468, 54] width 12 height 6
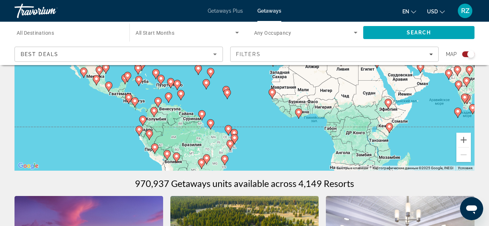
scroll to position [0, 0]
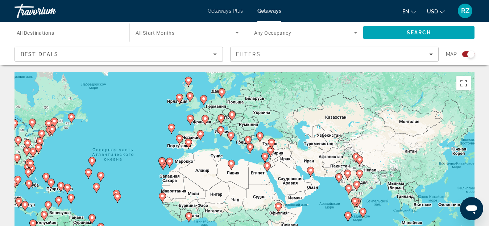
drag, startPoint x: 360, startPoint y: 174, endPoint x: 224, endPoint y: 143, distance: 138.9
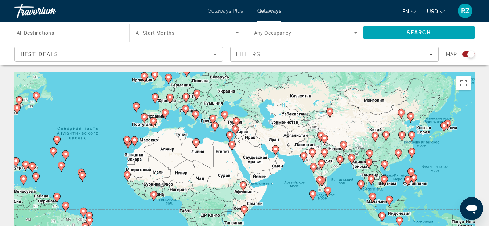
click at [276, 151] on image "Main content" at bounding box center [275, 149] width 4 height 4
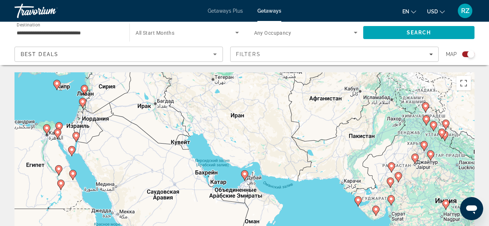
click at [244, 176] on icon "Main content" at bounding box center [244, 175] width 7 height 9
type input "**********"
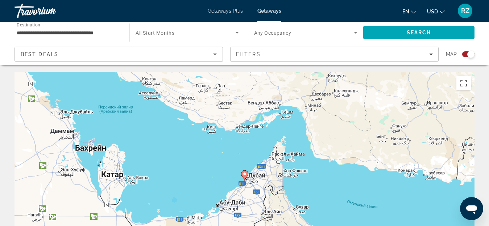
click at [244, 175] on image "Main content" at bounding box center [244, 174] width 4 height 4
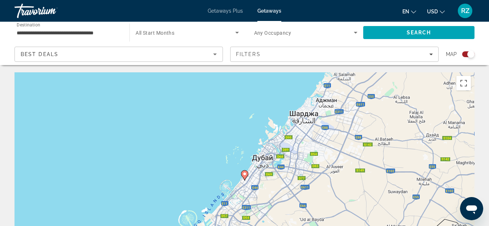
click at [244, 175] on image "Main content" at bounding box center [244, 174] width 4 height 4
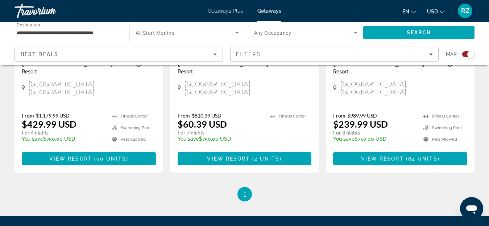
scroll to position [399, 0]
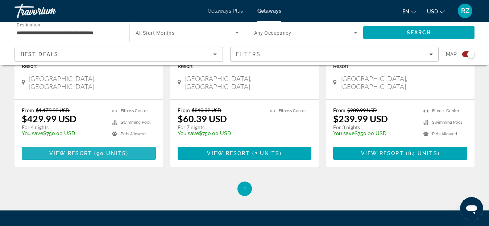
click at [114, 151] on span "90 units" at bounding box center [111, 154] width 30 height 6
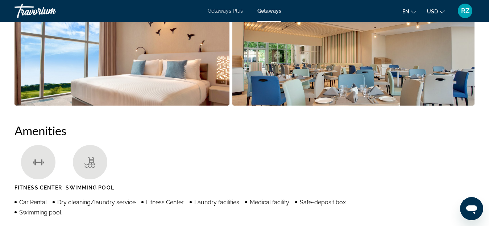
scroll to position [362, 0]
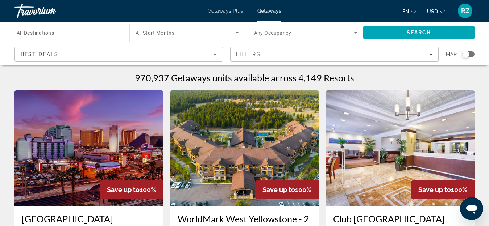
click at [471, 54] on div "Search widget" at bounding box center [468, 54] width 12 height 6
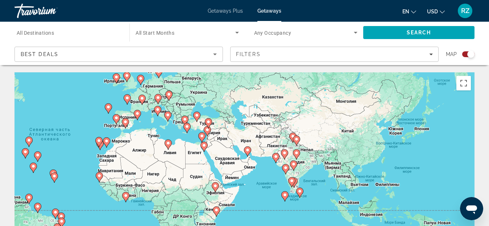
drag, startPoint x: 398, startPoint y: 180, endPoint x: 208, endPoint y: 136, distance: 194.5
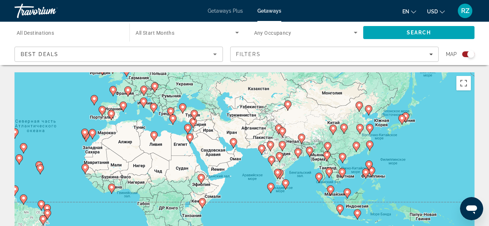
click at [233, 142] on image "Main content" at bounding box center [233, 142] width 4 height 4
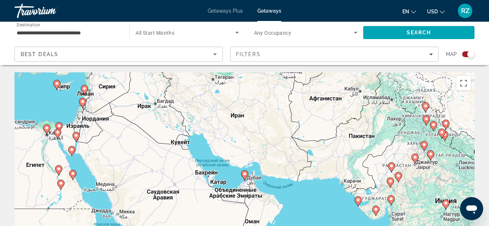
click at [245, 173] on image "Main content" at bounding box center [244, 174] width 4 height 4
type input "**********"
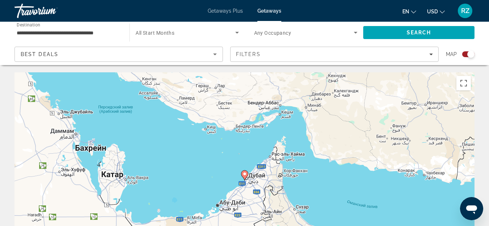
click at [245, 175] on image "Main content" at bounding box center [244, 174] width 4 height 4
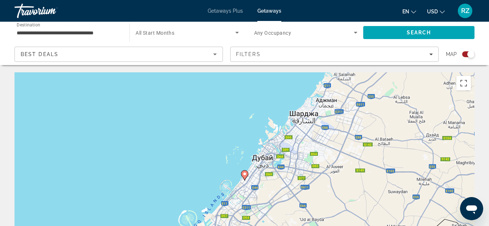
click at [245, 175] on image "Main content" at bounding box center [244, 174] width 4 height 4
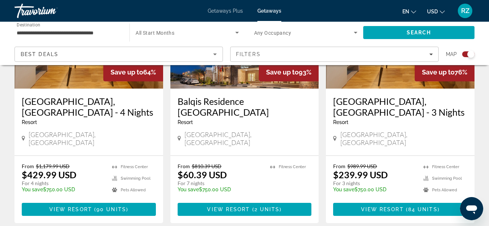
scroll to position [362, 0]
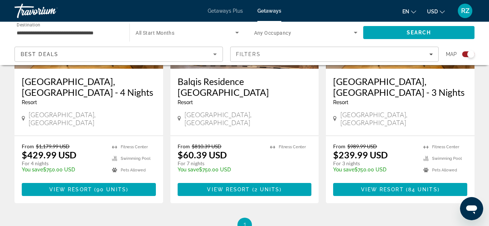
drag, startPoint x: 382, startPoint y: 181, endPoint x: 372, endPoint y: 182, distance: 10.6
click at [381, 187] on span "View Resort" at bounding box center [382, 190] width 43 height 6
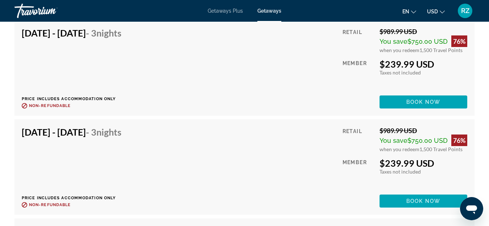
scroll to position [3043, 0]
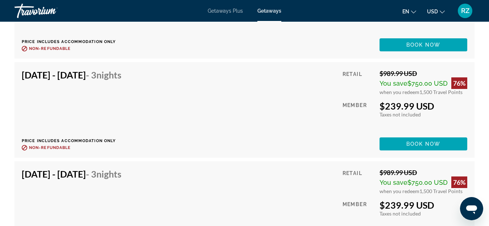
click at [45, 12] on div "Travorium" at bounding box center [50, 10] width 72 height 19
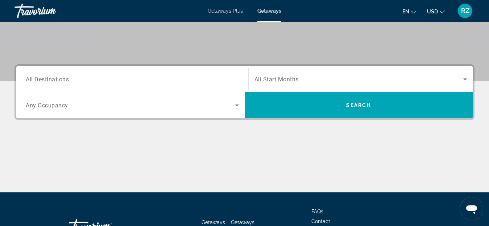
scroll to position [145, 0]
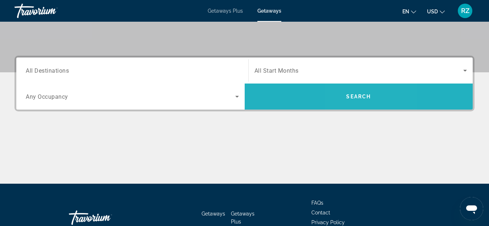
click at [353, 102] on span "Search" at bounding box center [359, 96] width 228 height 17
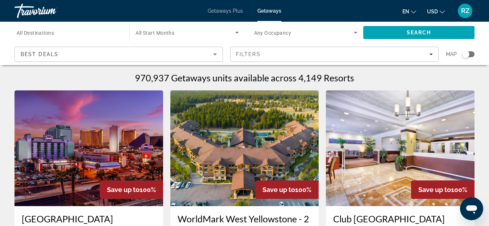
click at [473, 53] on div "Search widget" at bounding box center [468, 54] width 12 height 6
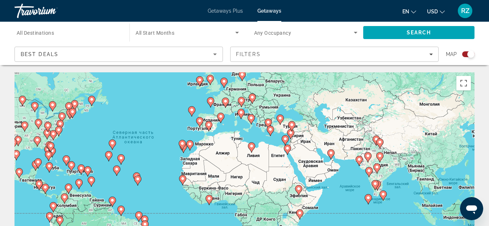
drag, startPoint x: 328, startPoint y: 176, endPoint x: 239, endPoint y: 143, distance: 95.4
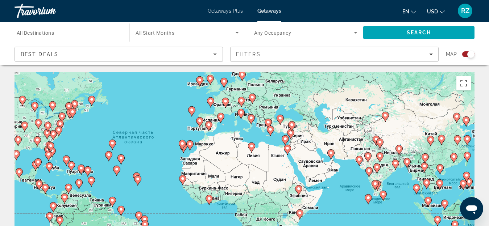
click at [333, 160] on div "Чтобы активировать перетаскивание с помощью клавиатуры, нажмите Alt + Ввод. Пос…" at bounding box center [244, 180] width 460 height 217
click at [331, 154] on image "Main content" at bounding box center [331, 153] width 4 height 4
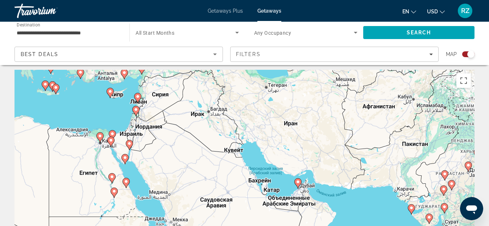
drag, startPoint x: 111, startPoint y: 143, endPoint x: 177, endPoint y: 156, distance: 66.9
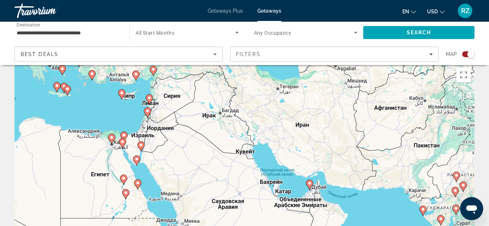
scroll to position [9, 0]
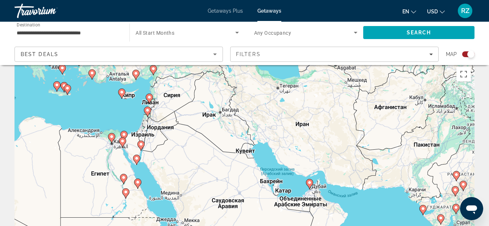
click at [122, 92] on image "Main content" at bounding box center [122, 92] width 4 height 4
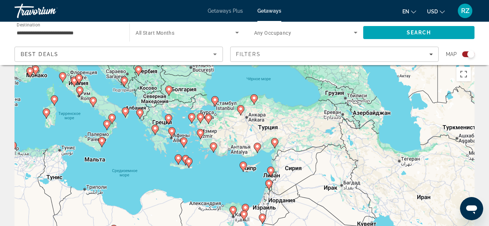
click at [241, 164] on icon "Main content" at bounding box center [242, 166] width 7 height 9
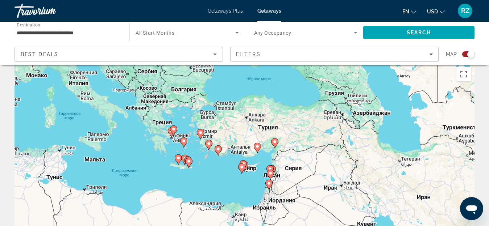
type input "**********"
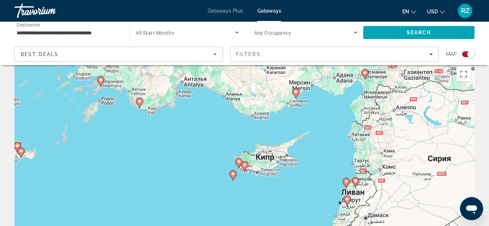
click at [233, 177] on icon "Main content" at bounding box center [232, 175] width 7 height 9
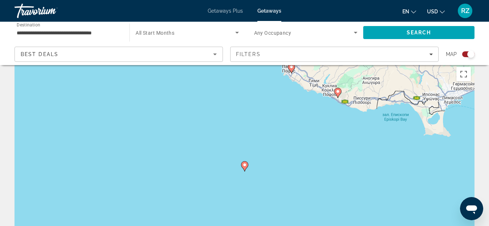
click at [244, 165] on image "Main content" at bounding box center [244, 165] width 4 height 4
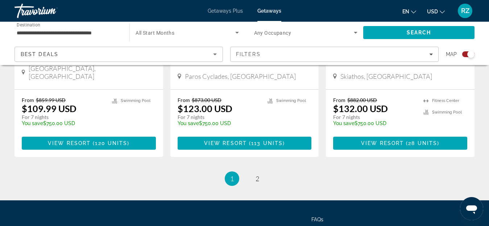
scroll to position [1192, 0]
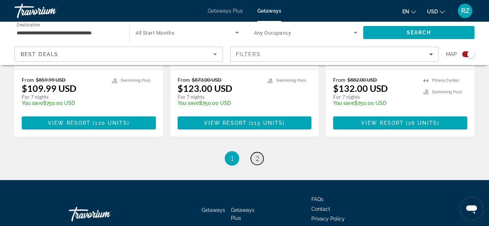
click at [259, 155] on span "2" at bounding box center [257, 159] width 4 height 8
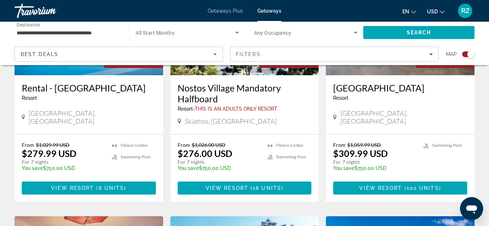
scroll to position [326, 0]
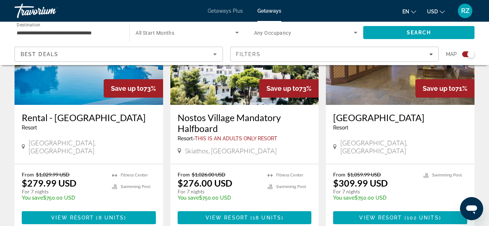
click at [63, 74] on img "Main content" at bounding box center [88, 47] width 149 height 116
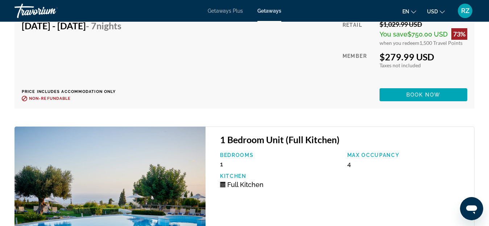
scroll to position [1589, 0]
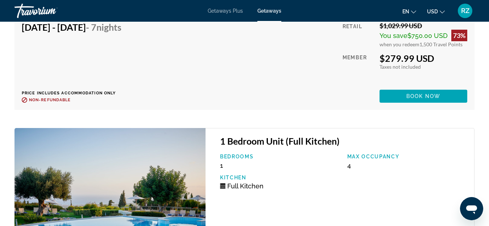
click at [18, 10] on div "Travorium" at bounding box center [50, 10] width 72 height 19
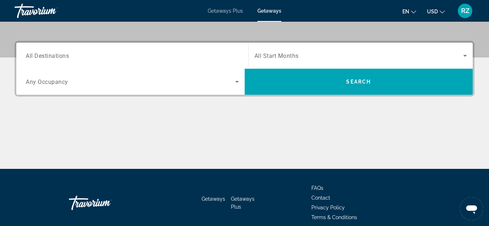
scroll to position [181, 0]
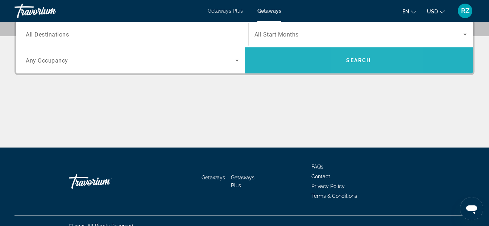
click at [356, 58] on span "Search" at bounding box center [358, 61] width 25 height 6
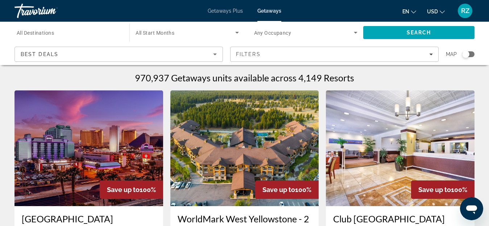
click at [467, 53] on div "Search widget" at bounding box center [465, 54] width 7 height 7
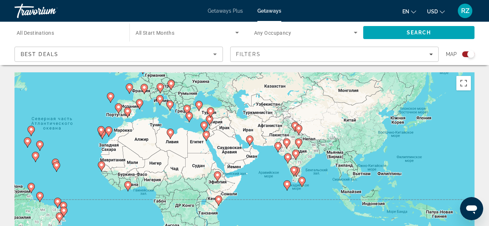
drag, startPoint x: 365, startPoint y: 181, endPoint x: 196, endPoint y: 136, distance: 175.3
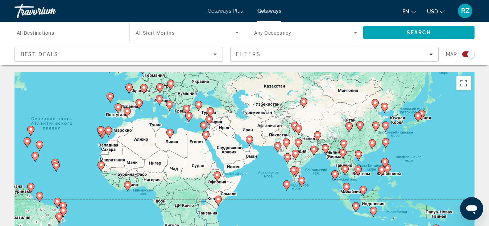
click at [356, 168] on image "Main content" at bounding box center [358, 169] width 4 height 4
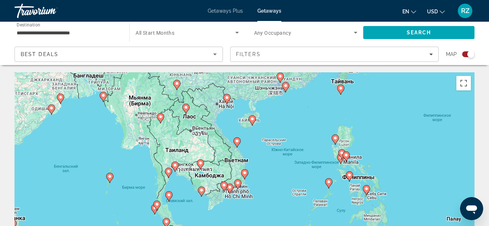
click at [243, 173] on image "Main content" at bounding box center [244, 173] width 4 height 4
type input "**********"
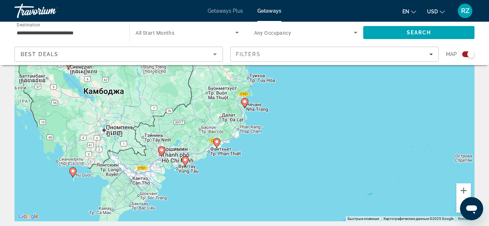
scroll to position [72, 0]
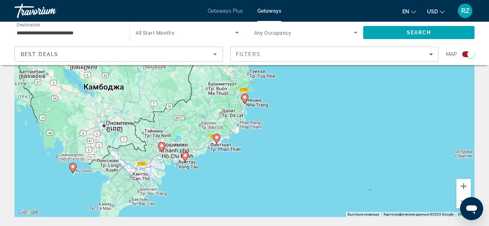
click at [73, 168] on image "Main content" at bounding box center [73, 167] width 4 height 4
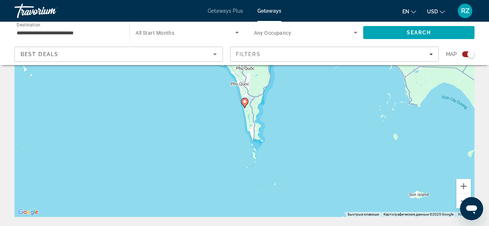
scroll to position [0, 0]
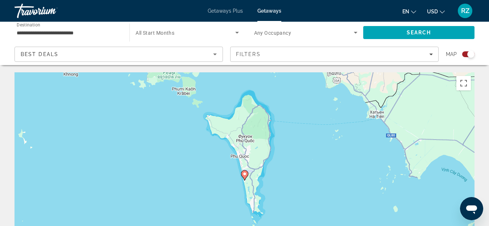
click at [244, 174] on image "Main content" at bounding box center [244, 174] width 4 height 4
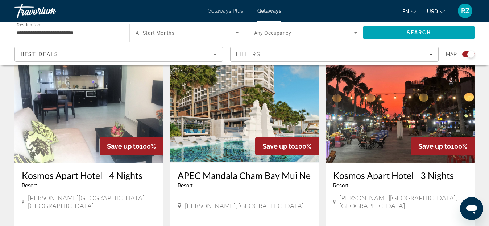
scroll to position [254, 0]
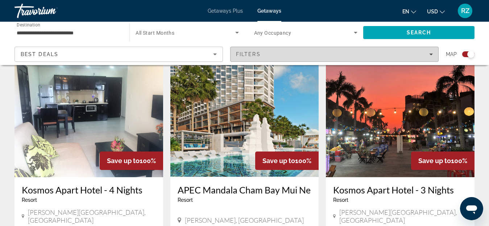
click at [284, 52] on div "Filters" at bounding box center [334, 54] width 197 height 6
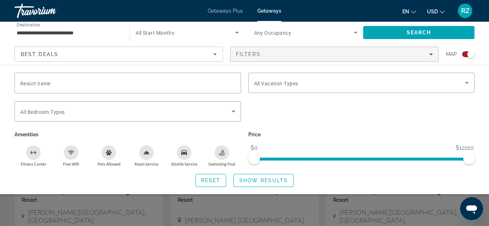
scroll to position [452, 0]
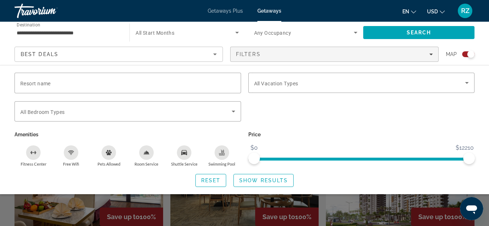
click at [364, 209] on div "Search widget" at bounding box center [244, 168] width 489 height 118
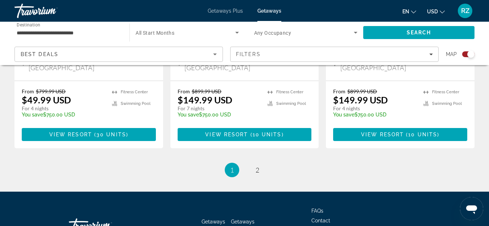
scroll to position [1224, 0]
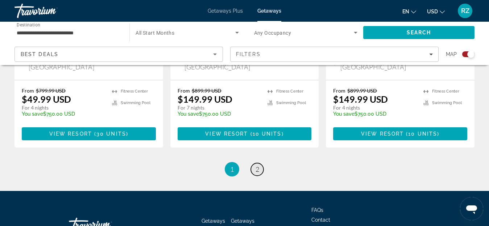
click at [259, 166] on span "2" at bounding box center [257, 170] width 4 height 8
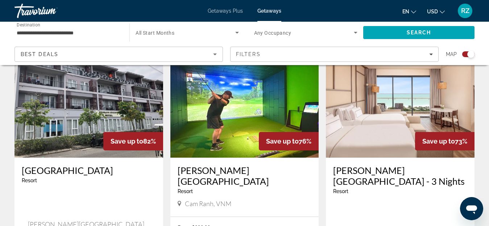
scroll to position [254, 0]
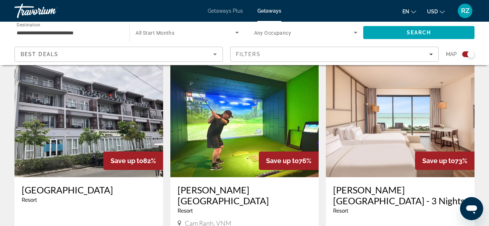
click at [271, 29] on span "Search widget" at bounding box center [304, 32] width 100 height 9
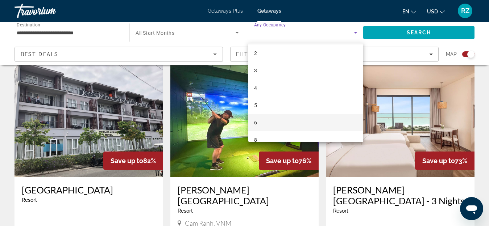
scroll to position [28, 0]
click at [270, 114] on mat-option "6" at bounding box center [305, 113] width 115 height 17
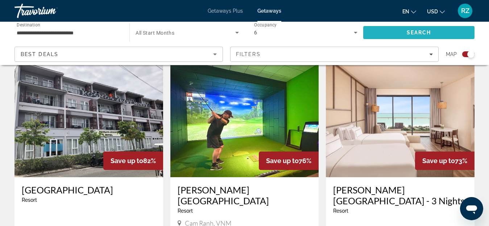
click at [393, 33] on span "Search" at bounding box center [418, 32] width 111 height 17
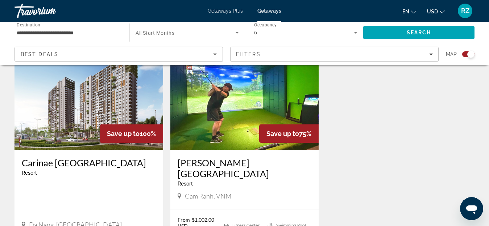
scroll to position [254, 0]
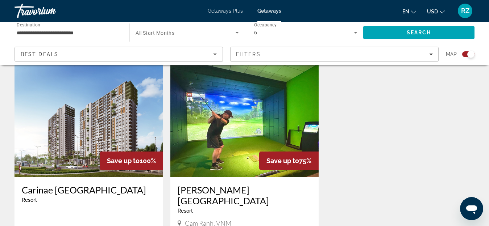
click at [88, 106] on img "Main content" at bounding box center [88, 120] width 149 height 116
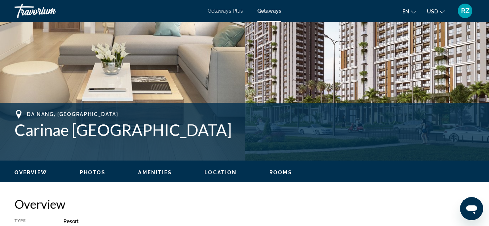
scroll to position [212, 0]
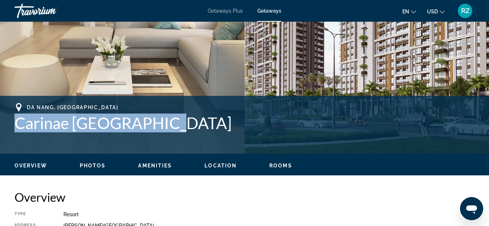
drag, startPoint x: 189, startPoint y: 128, endPoint x: 11, endPoint y: 130, distance: 179.0
click at [11, 130] on div "[GEOGRAPHIC_DATA], [GEOGRAPHIC_DATA] Carinae Danang Hotel Address [PERSON_NAME]…" at bounding box center [244, 124] width 489 height 43
copy h1 "Carinae [GEOGRAPHIC_DATA]"
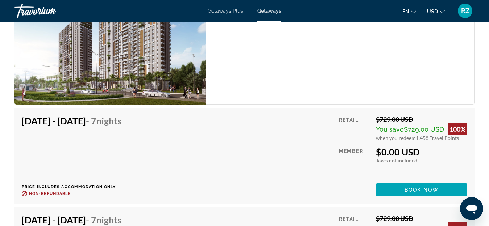
scroll to position [1263, 0]
